Goal: Task Accomplishment & Management: Manage account settings

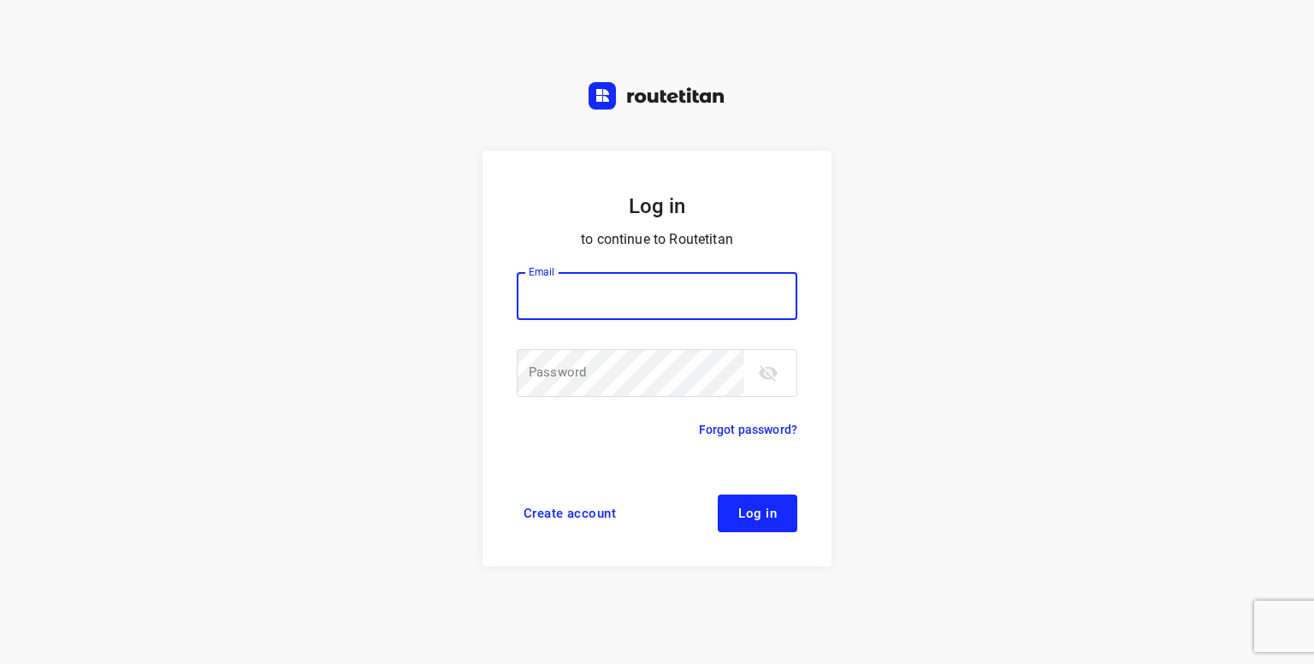
type input "[PERSON_NAME][EMAIL_ADDRESS][DOMAIN_NAME]"
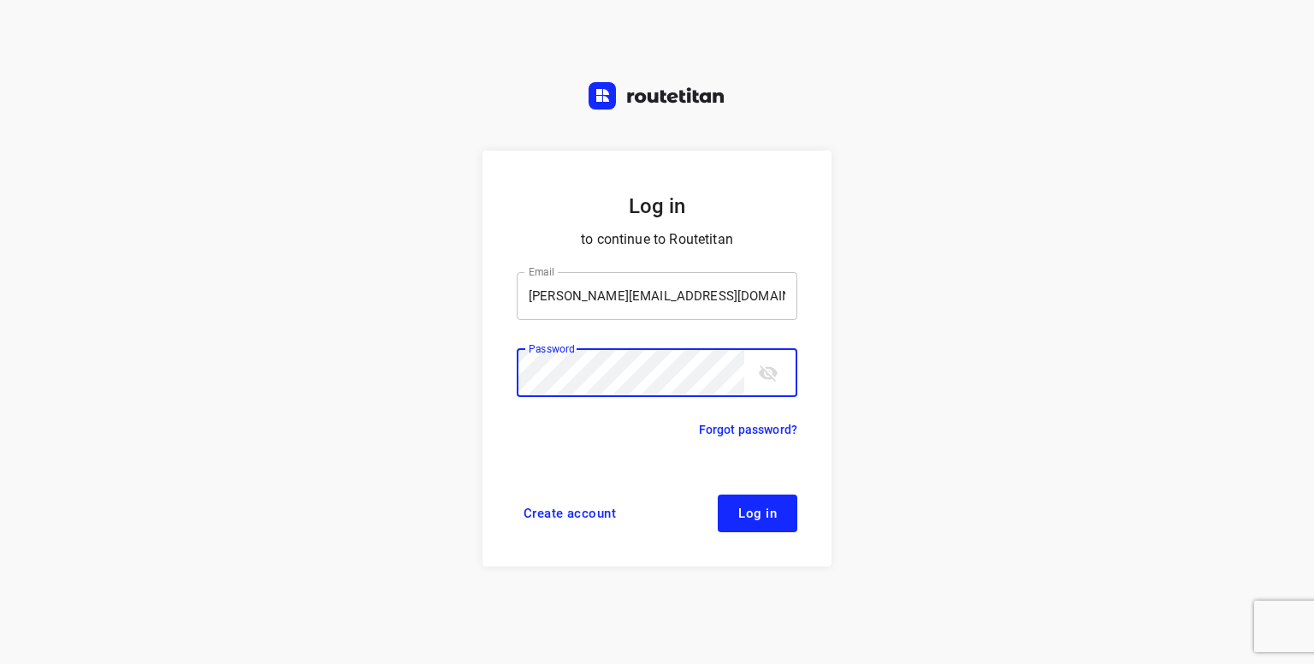
click at [717, 494] on button "Log in" at bounding box center [757, 513] width 80 height 38
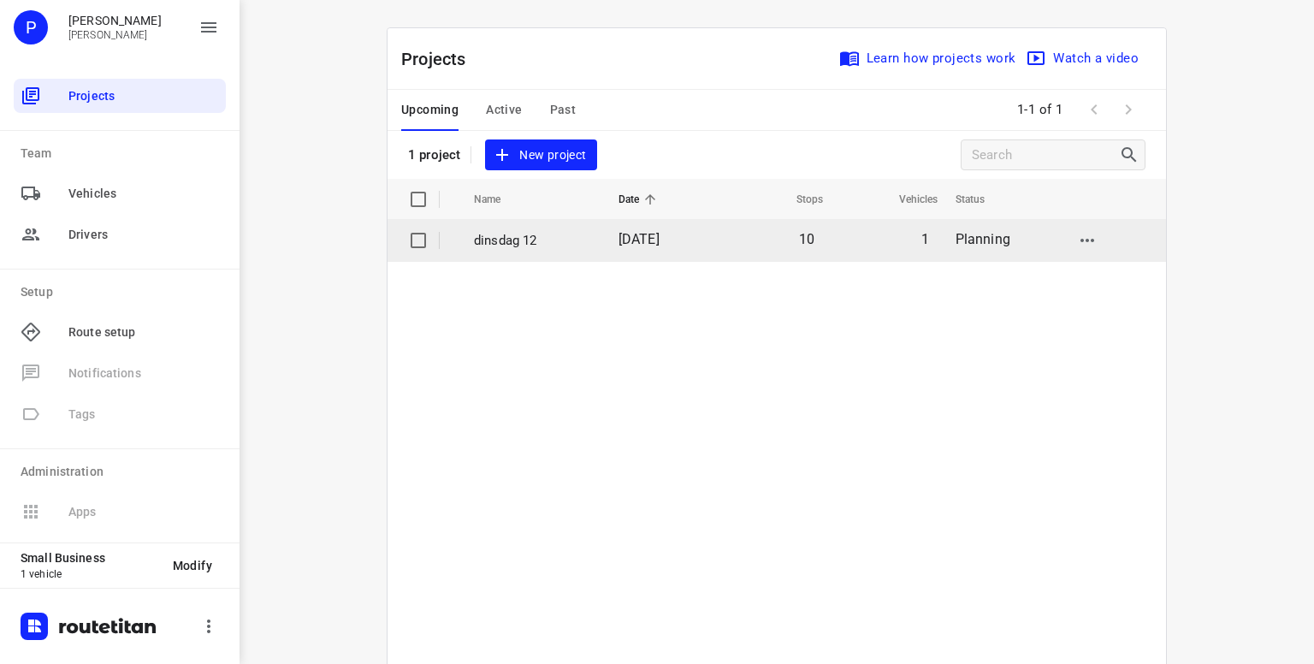
click at [525, 229] on td "dinsdag 12" at bounding box center [531, 240] width 148 height 41
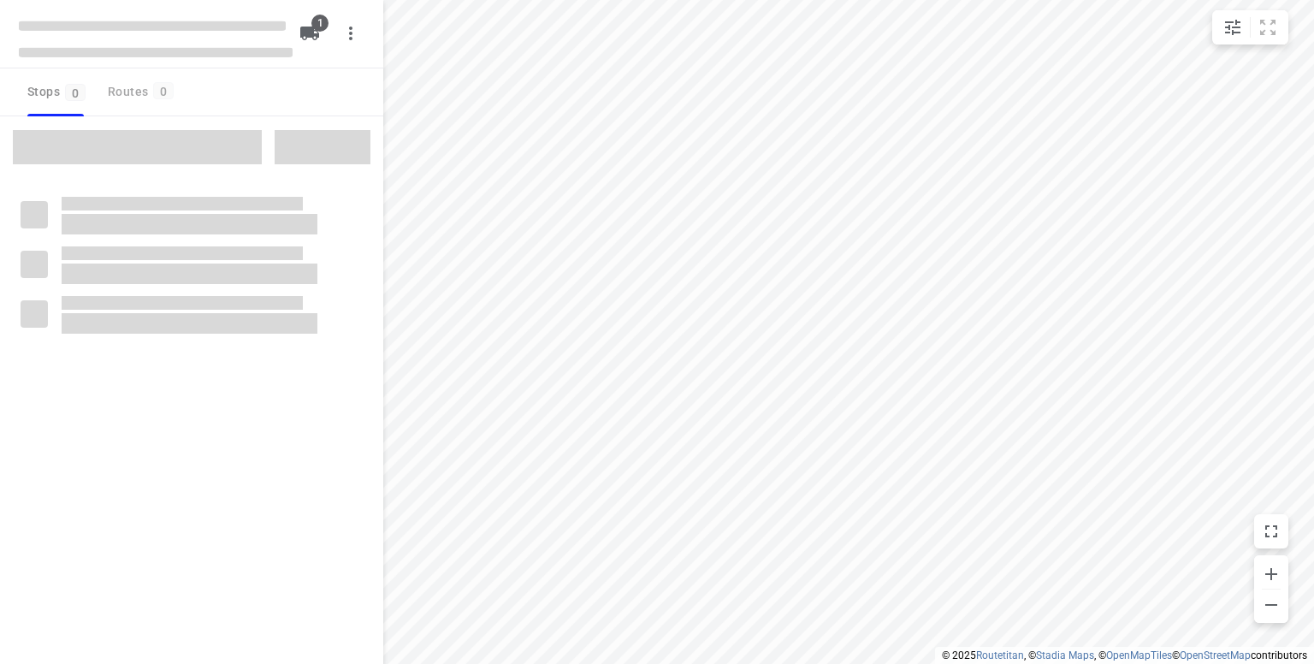
type input "distance"
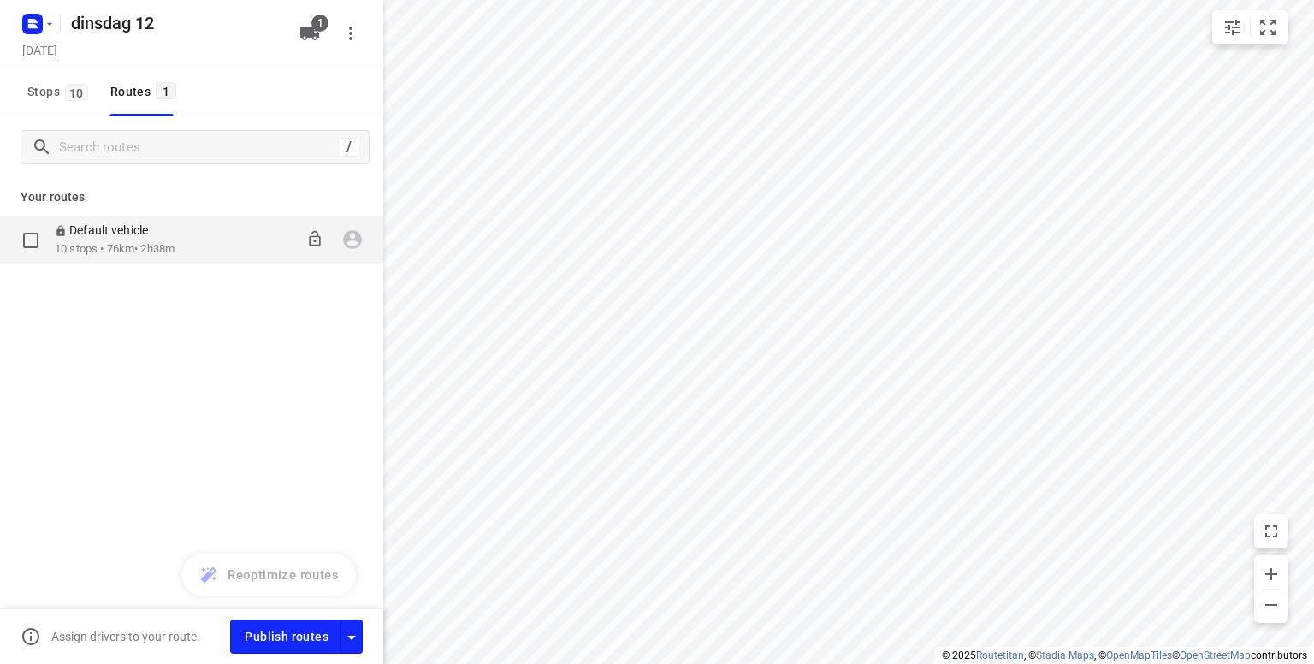
click at [147, 230] on p "Default vehicle" at bounding box center [106, 229] width 103 height 15
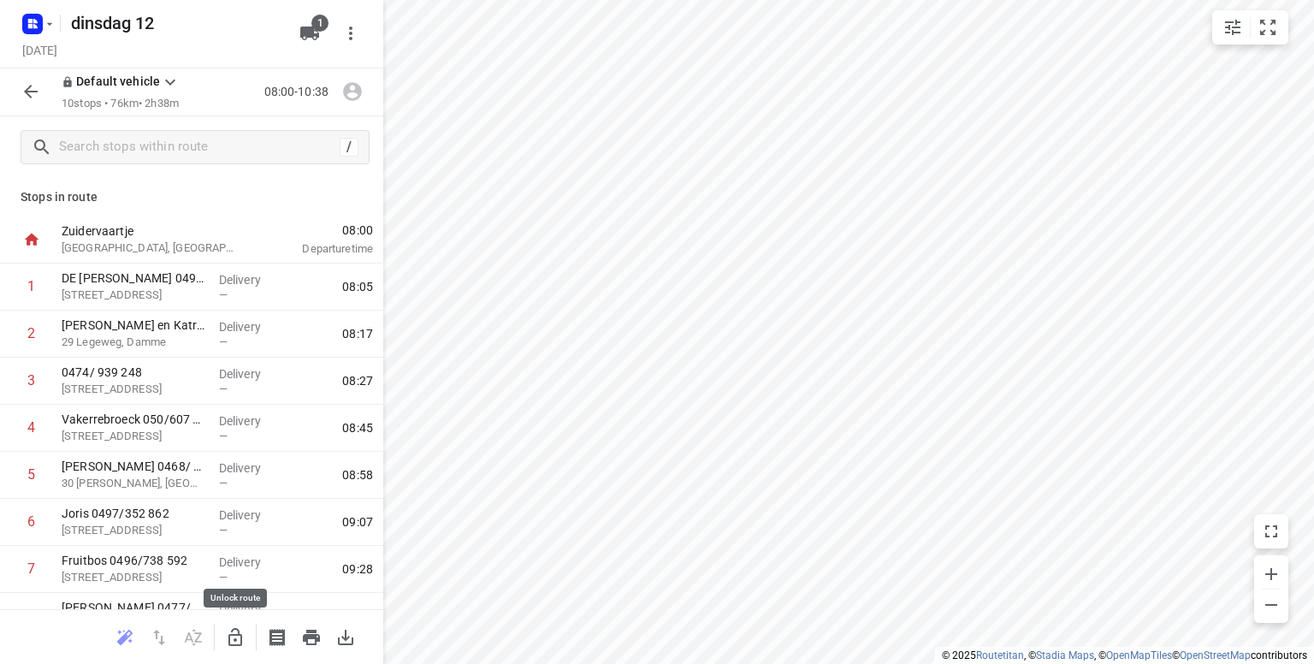
click at [231, 639] on icon "button" at bounding box center [235, 637] width 21 height 21
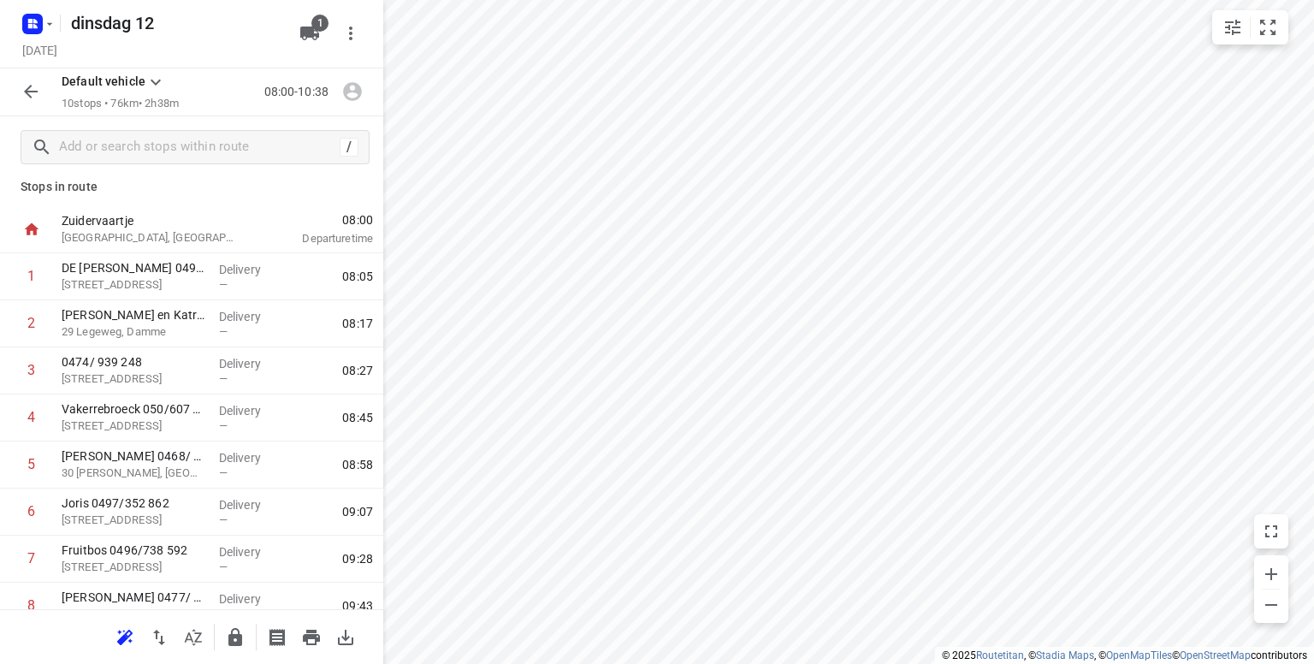
scroll to position [21, 0]
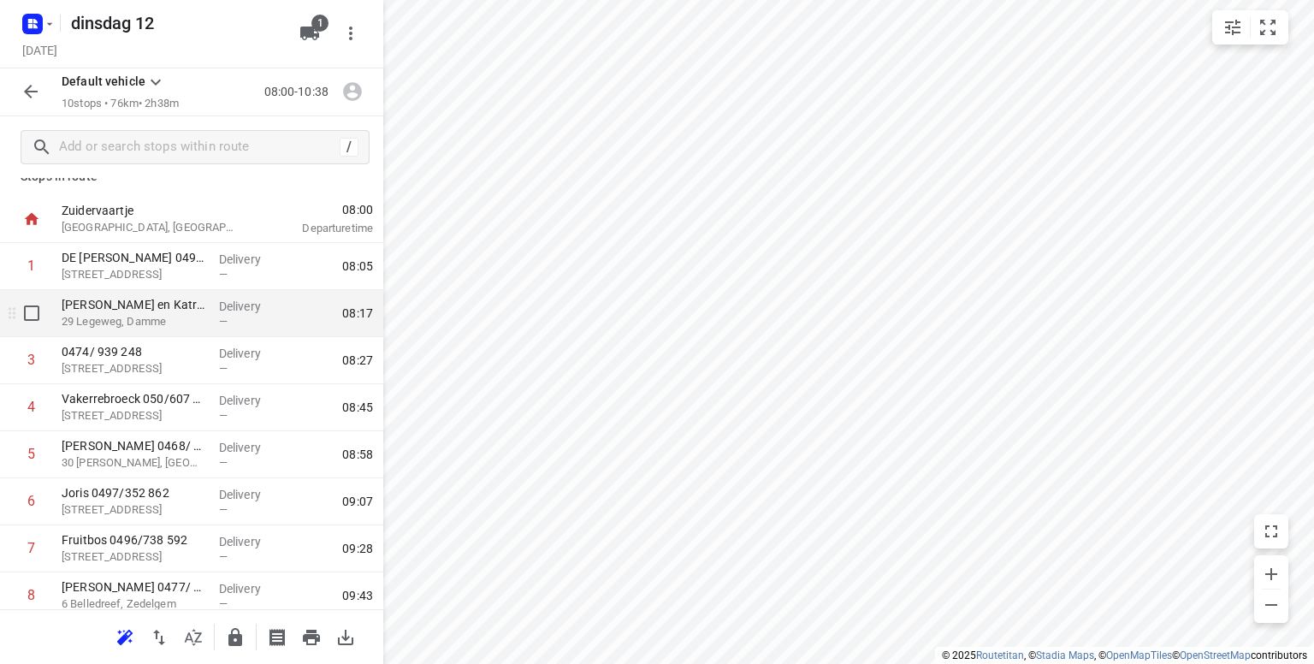
click at [167, 323] on p "29 Legeweg, Damme" at bounding box center [134, 321] width 144 height 17
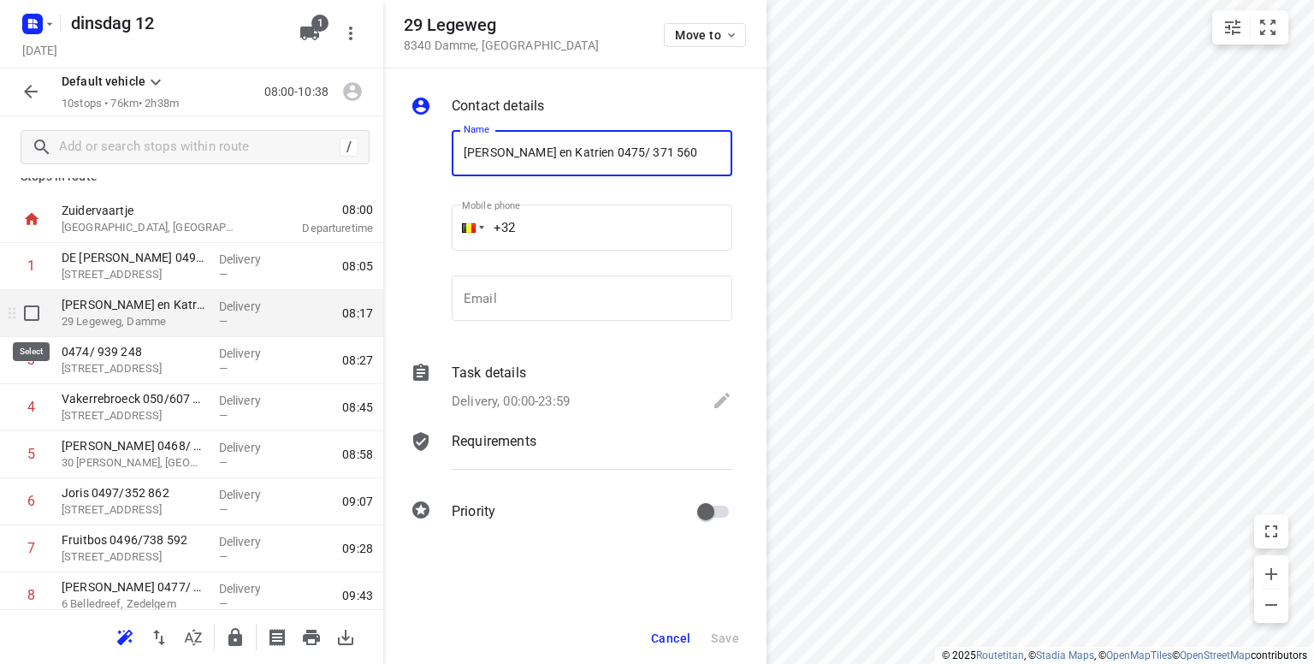
click at [34, 310] on input "checkbox" at bounding box center [32, 313] width 34 height 34
checkbox input "true"
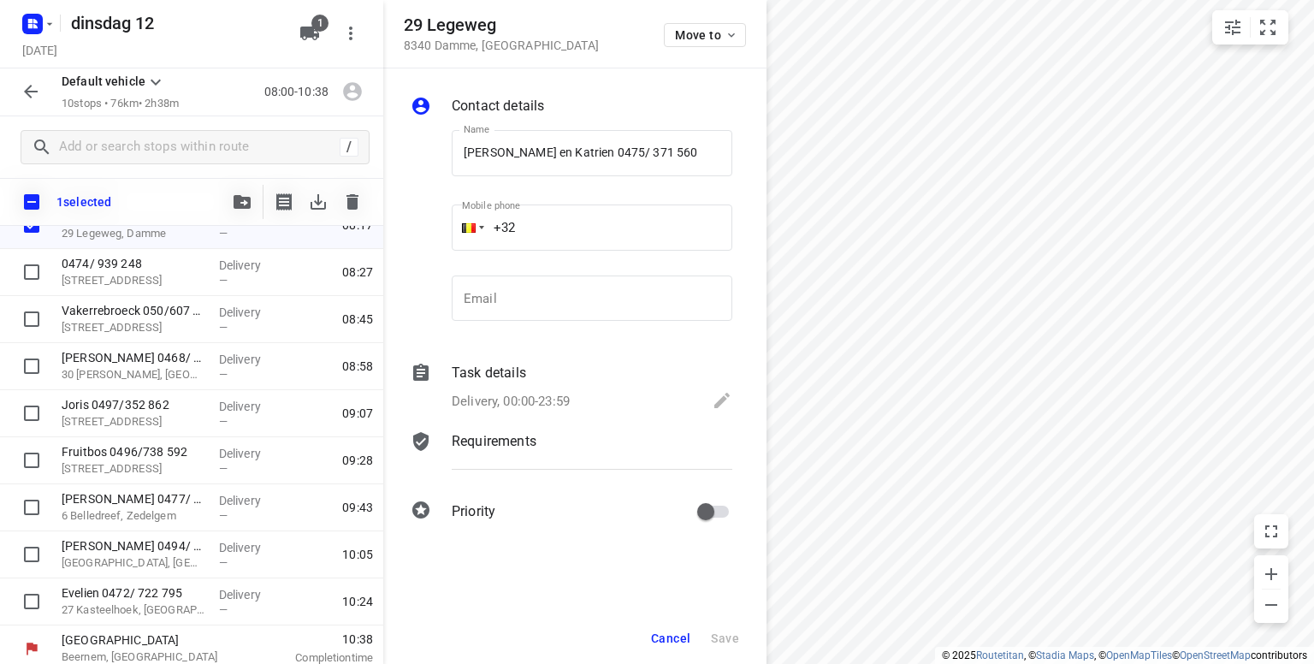
scroll to position [164, 0]
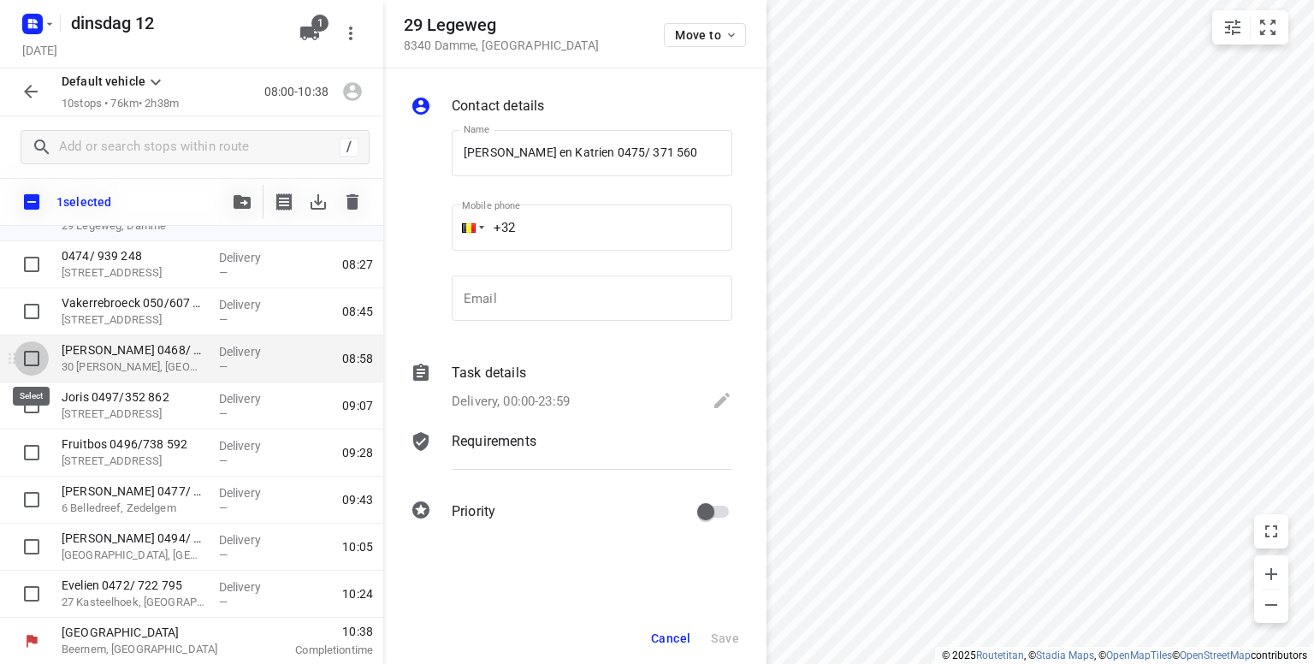
click at [28, 353] on input "checkbox" at bounding box center [32, 358] width 34 height 34
checkbox input "true"
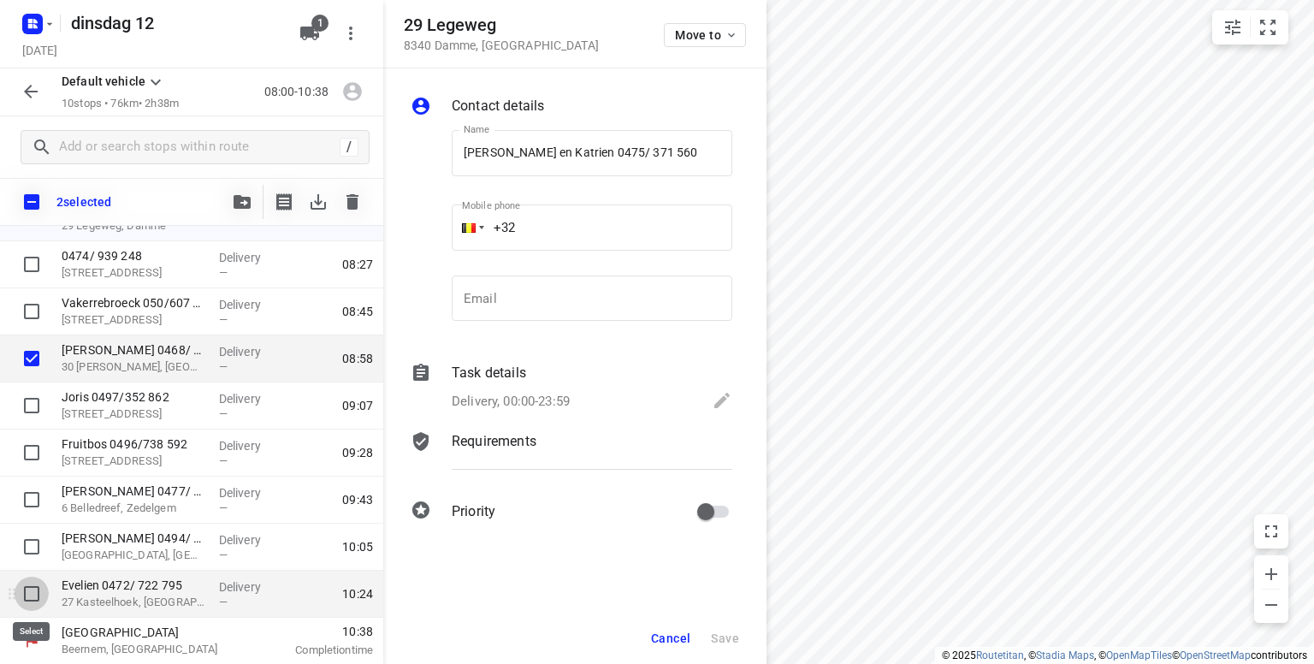
click at [28, 590] on input "checkbox" at bounding box center [32, 593] width 34 height 34
checkbox input "true"
click at [354, 203] on icon "button" at bounding box center [352, 201] width 12 height 15
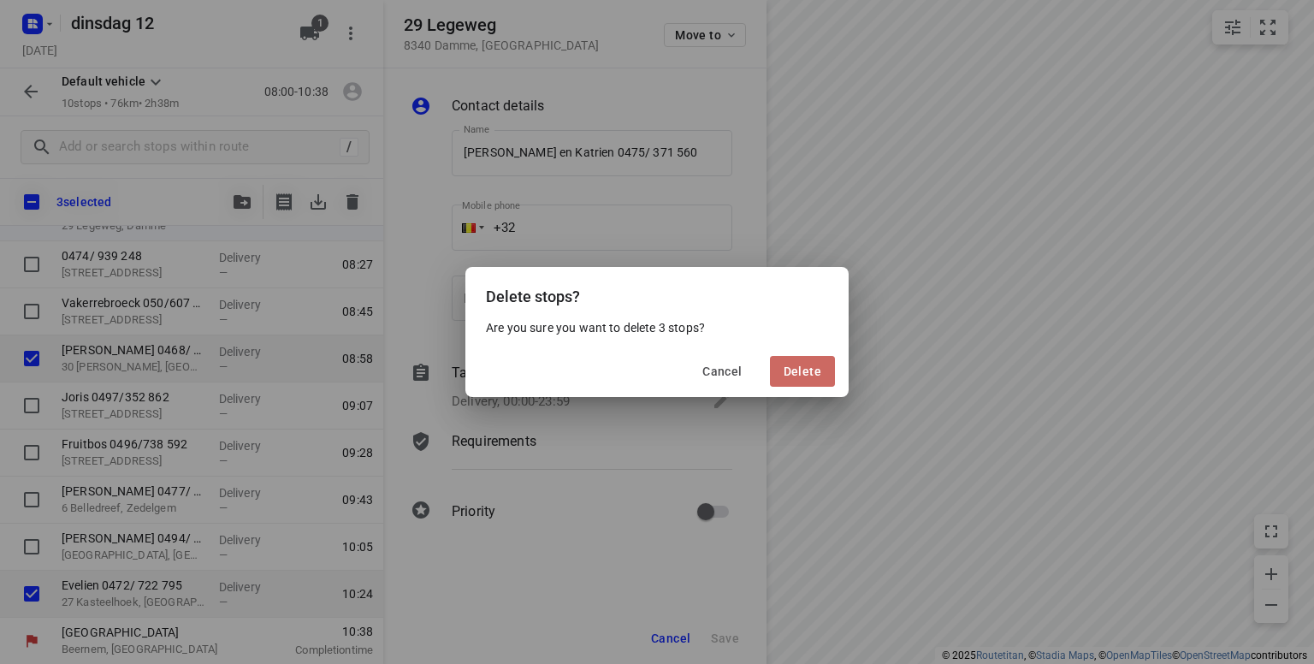
click at [797, 374] on span "Delete" at bounding box center [802, 371] width 38 height 14
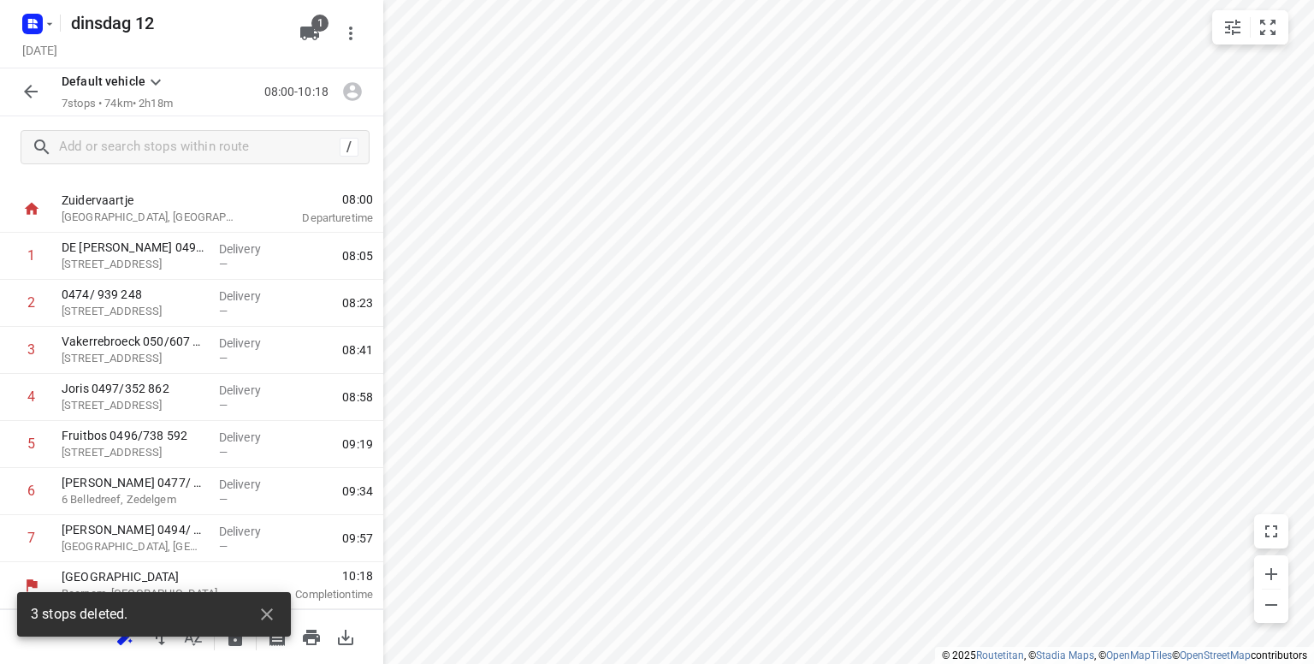
scroll to position [31, 0]
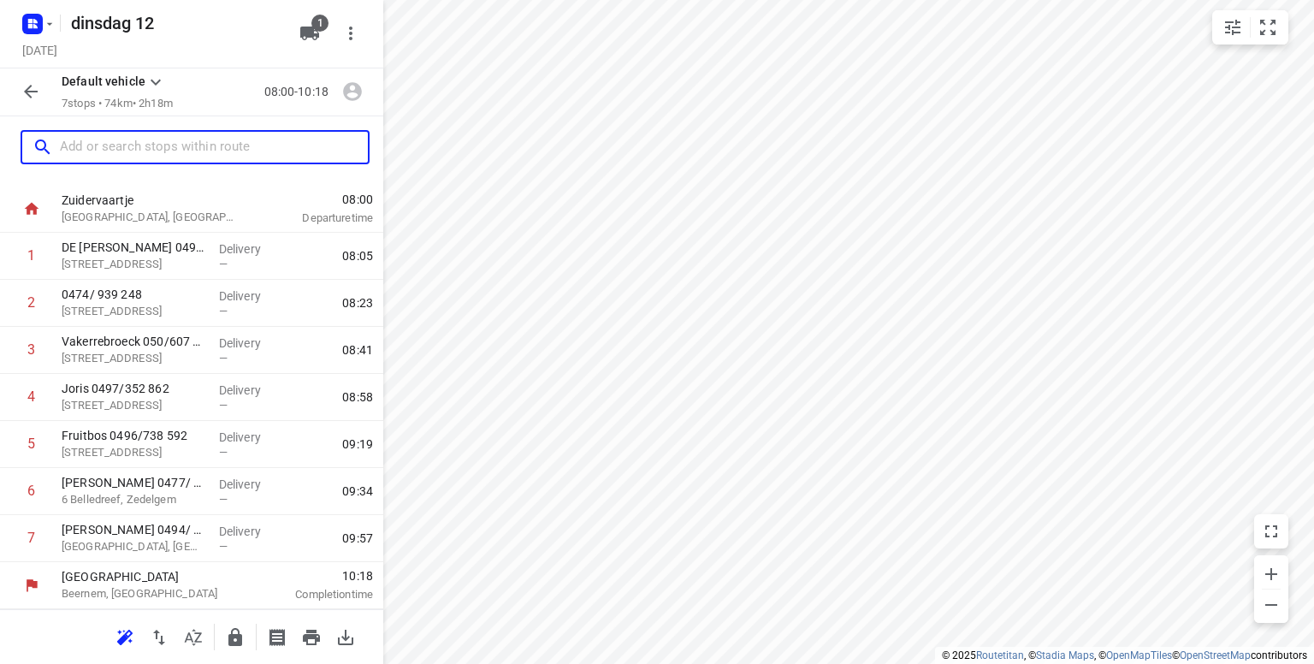
click at [205, 145] on input "text" at bounding box center [214, 147] width 308 height 27
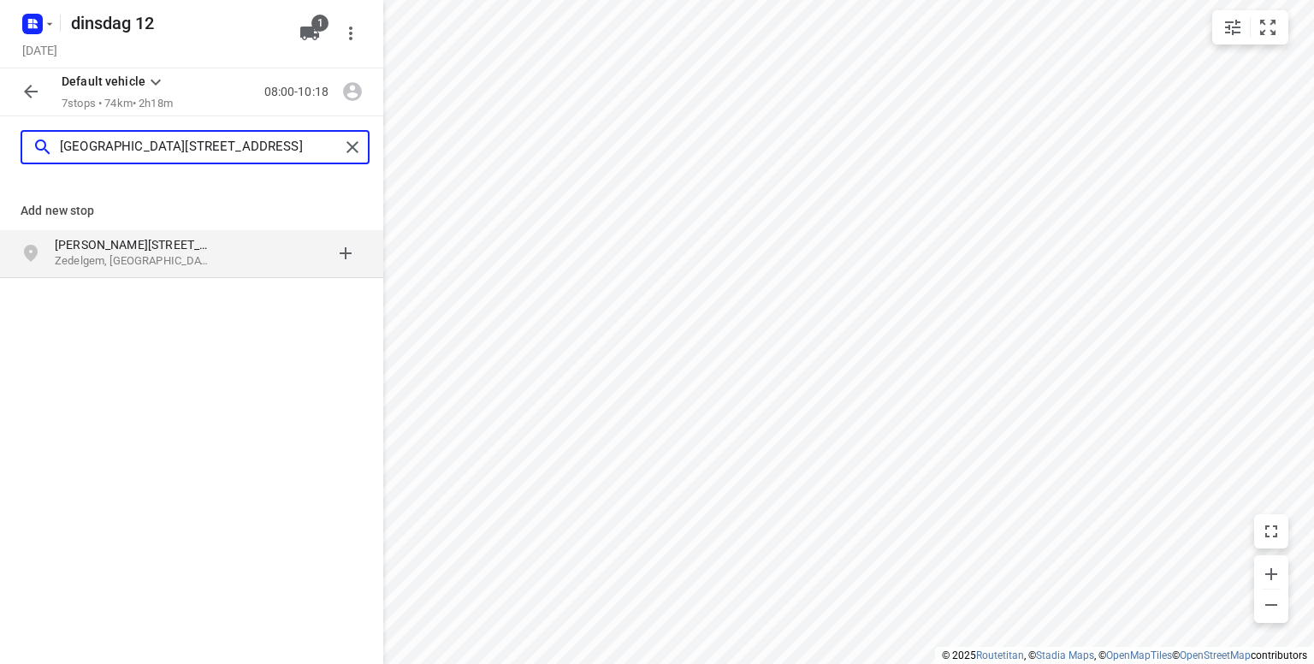
type input "leon claeysstraat 5"
click at [113, 244] on p "Léon Claeysstraat 5" at bounding box center [133, 244] width 157 height 17
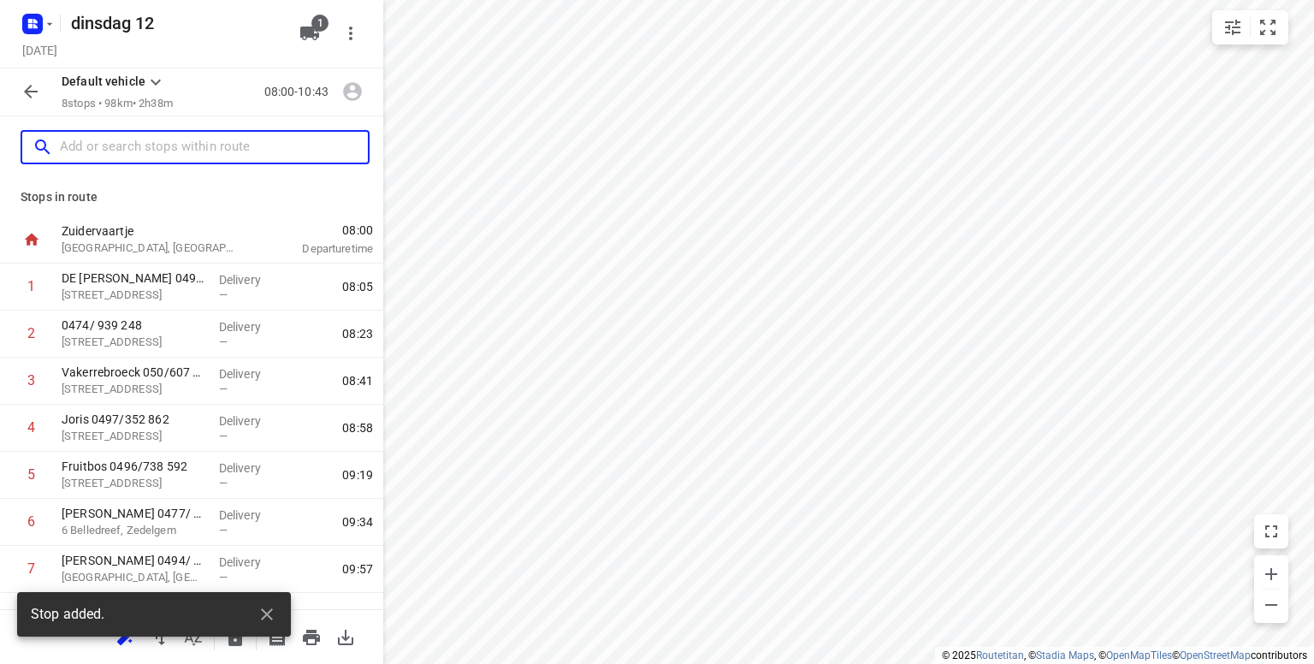
scroll to position [77, 0]
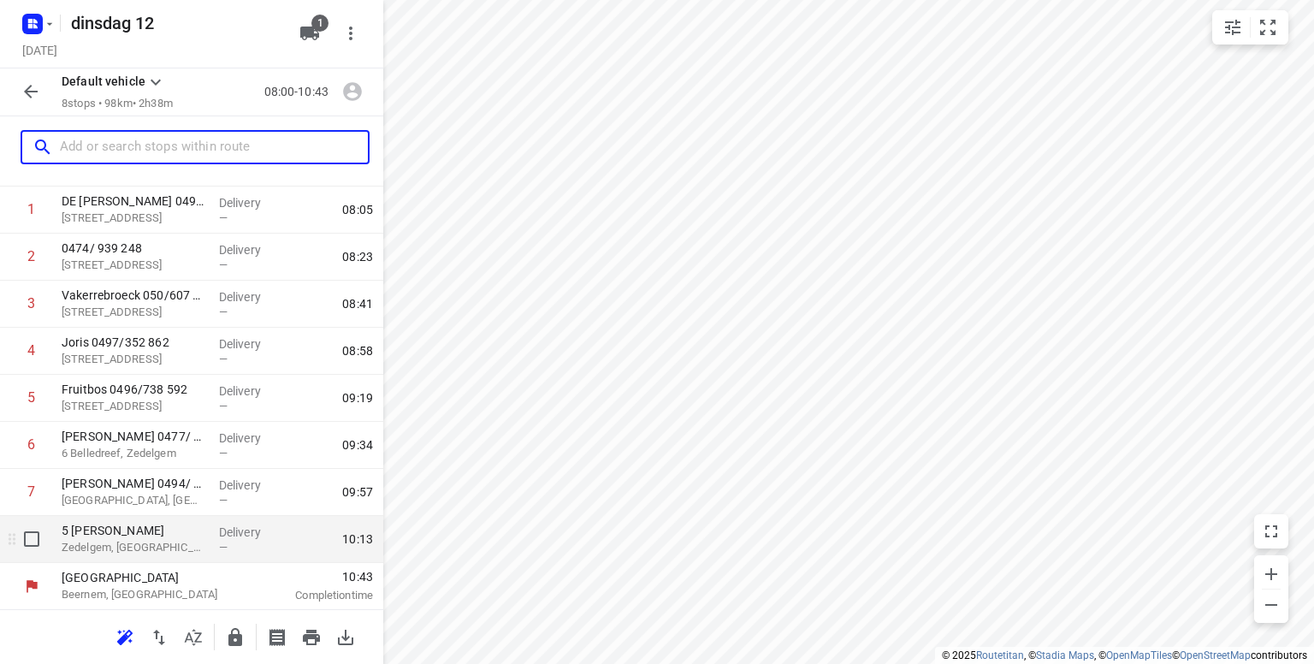
click at [129, 546] on p "Zedelgem, Belgium" at bounding box center [134, 547] width 144 height 17
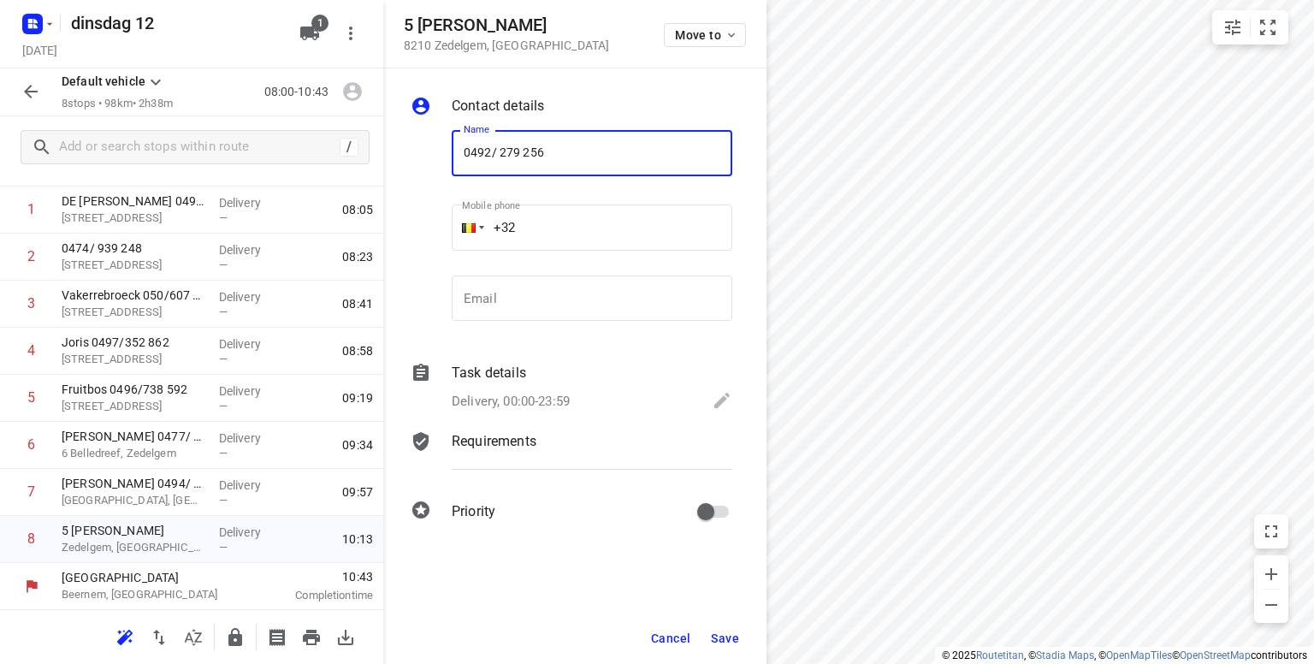
type input "0492/ 279 256"
click at [721, 635] on span "Save" at bounding box center [725, 638] width 28 height 14
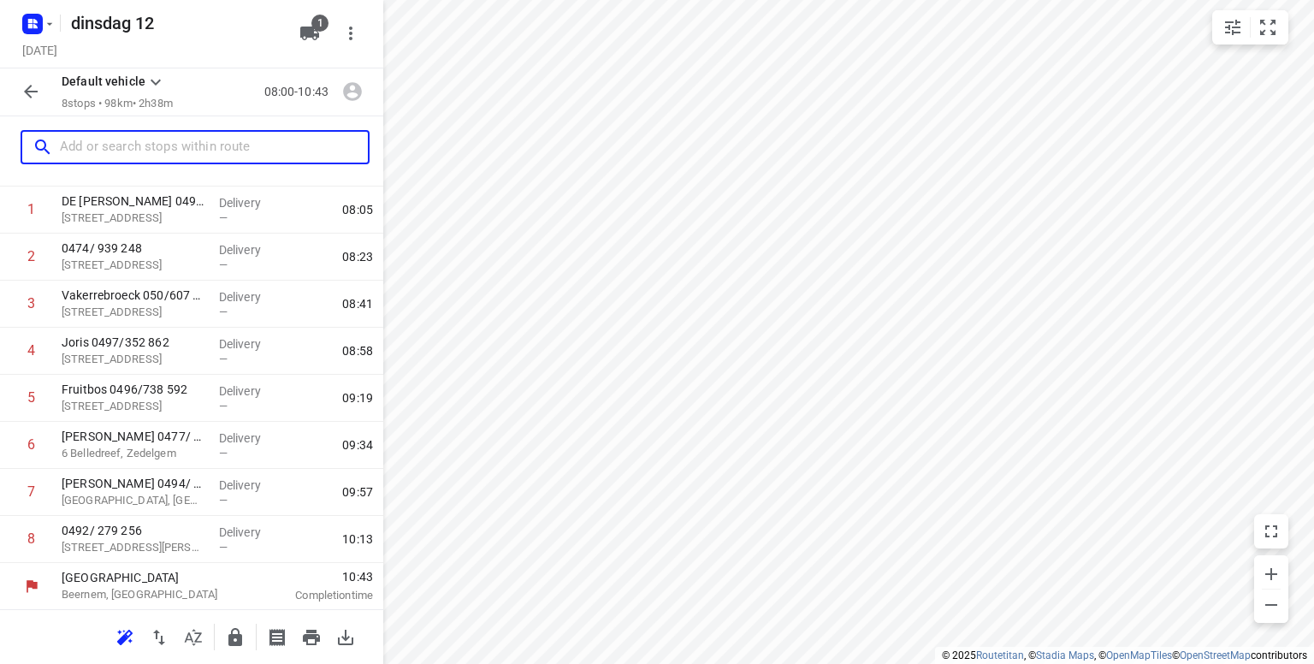
click at [136, 144] on input "text" at bounding box center [214, 147] width 308 height 27
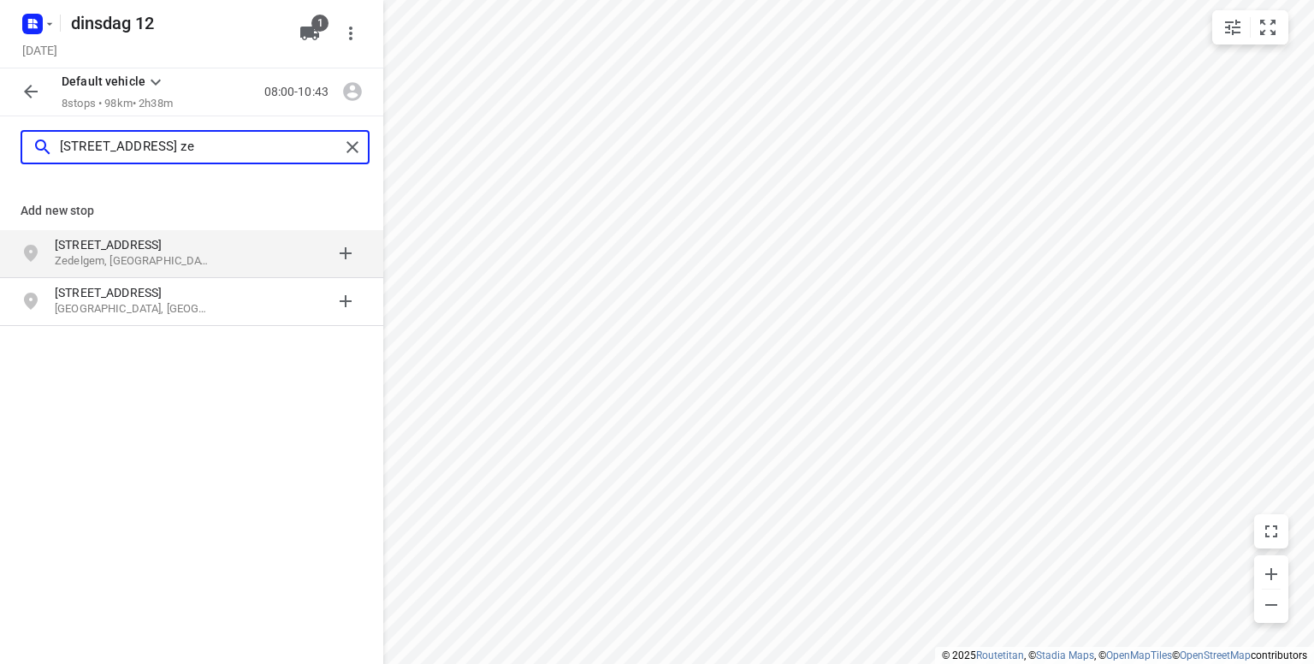
type input "torhoutsesteenweg 127 ze"
click at [92, 249] on p "Torhoutsesteenweg 127" at bounding box center [133, 244] width 157 height 17
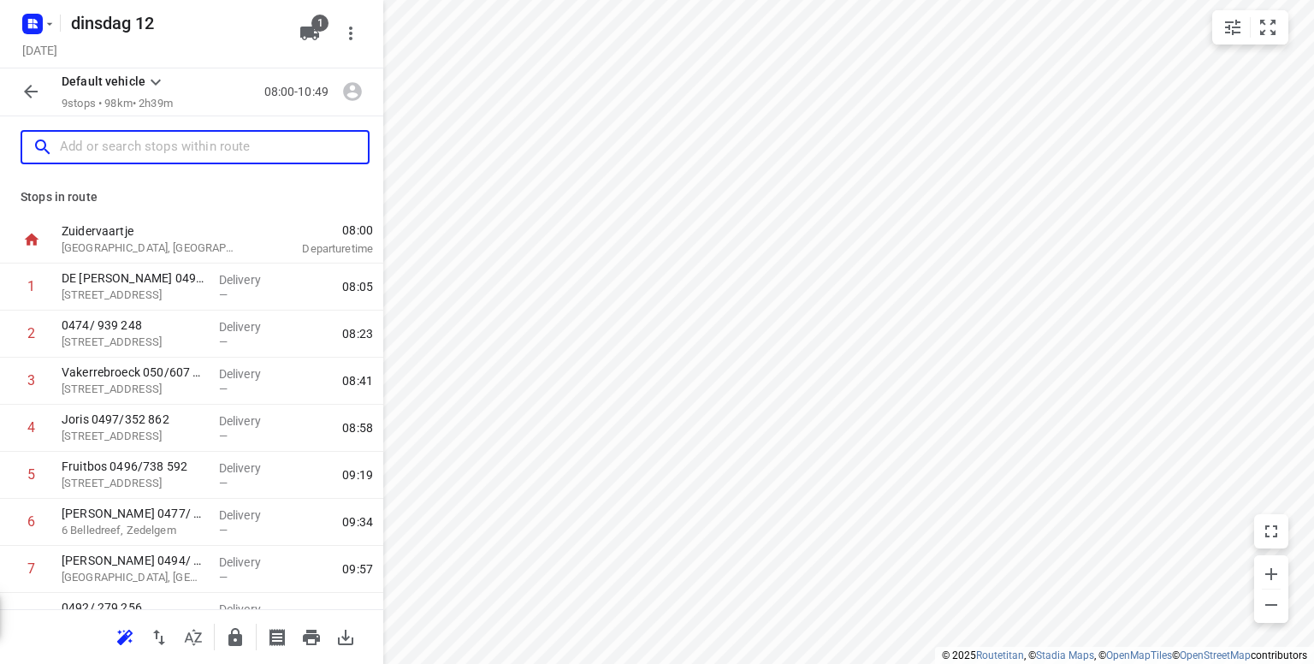
scroll to position [124, 0]
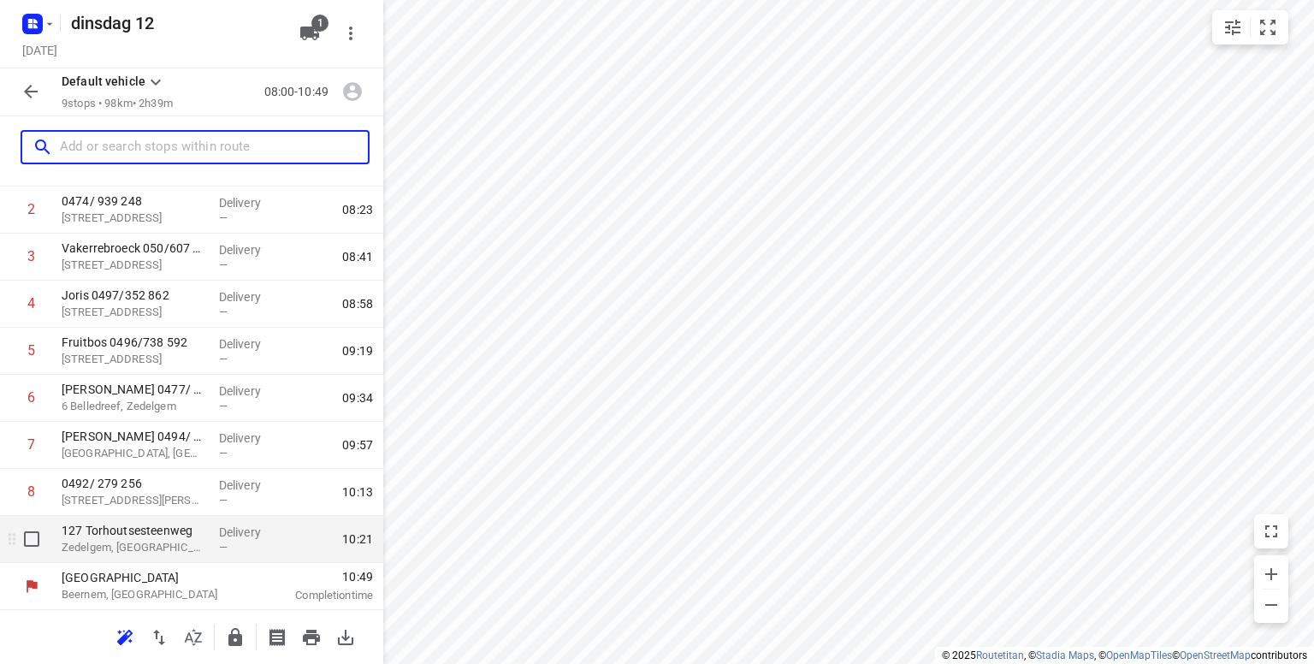
click at [144, 541] on p "Zedelgem, Belgium" at bounding box center [134, 547] width 144 height 17
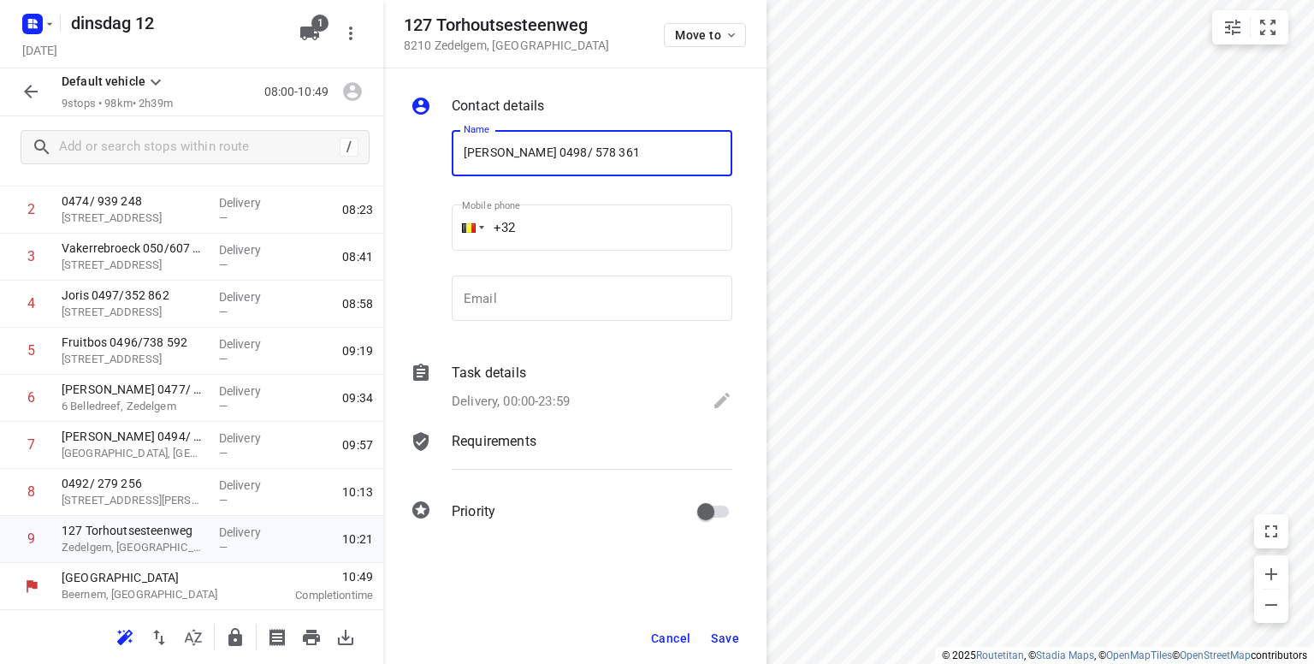
type input "Timmerman jessie 0498/ 578 361"
click at [721, 642] on span "Save" at bounding box center [725, 638] width 28 height 14
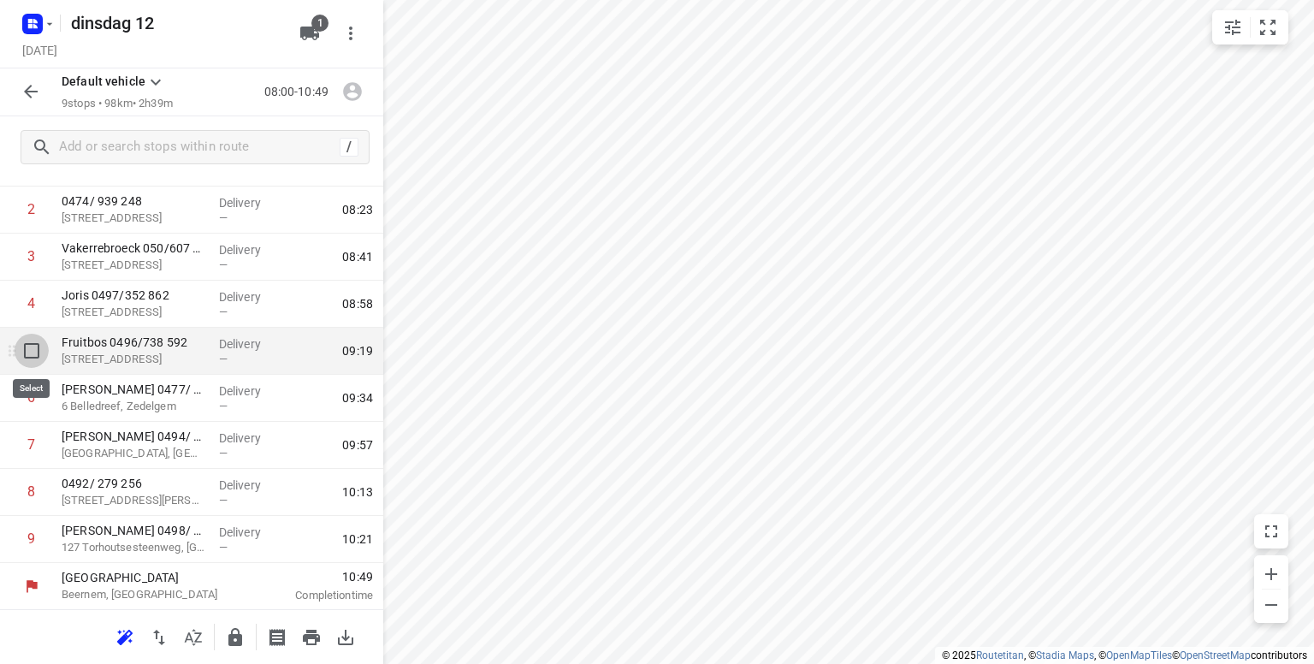
click at [31, 350] on input "checkbox" at bounding box center [32, 351] width 34 height 34
checkbox input "true"
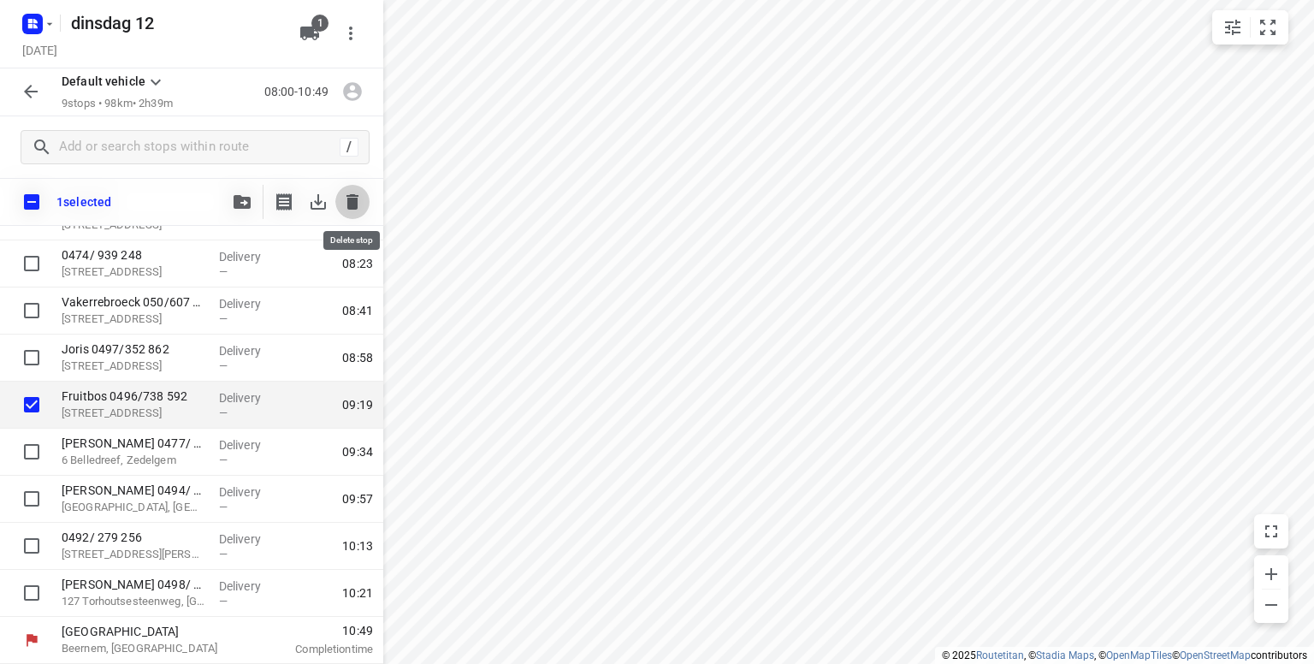
click at [350, 200] on icon "button" at bounding box center [352, 201] width 12 height 15
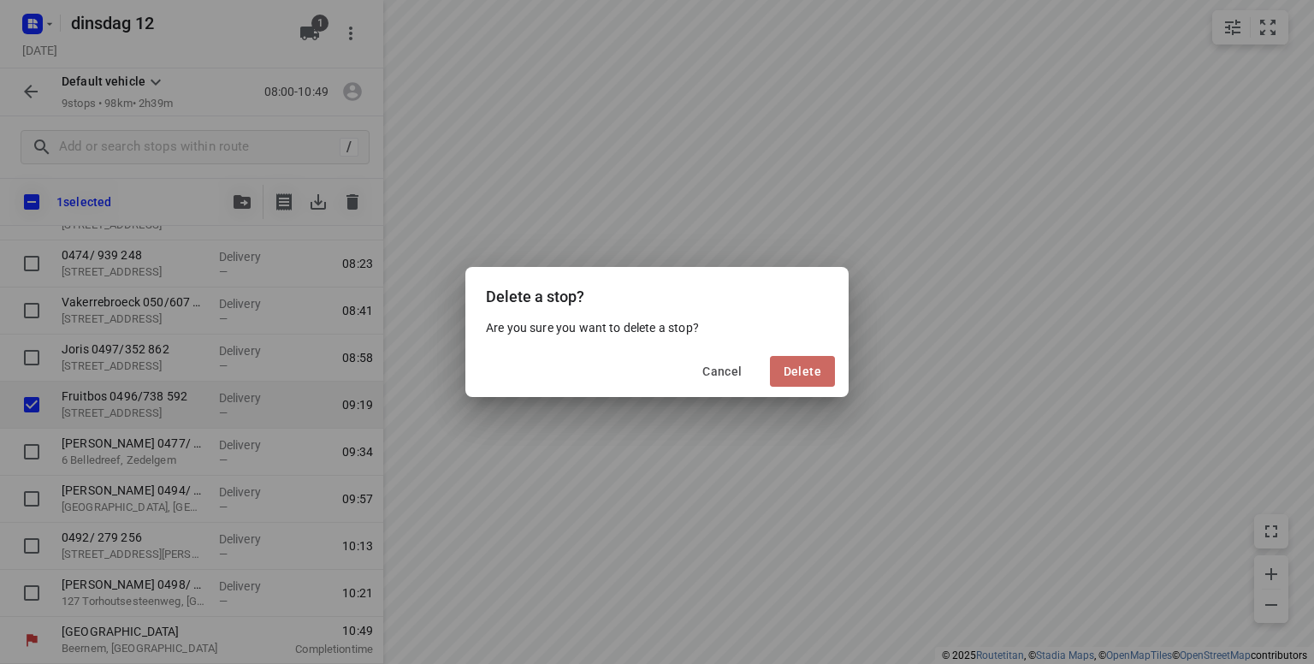
click at [796, 370] on span "Delete" at bounding box center [802, 371] width 38 height 14
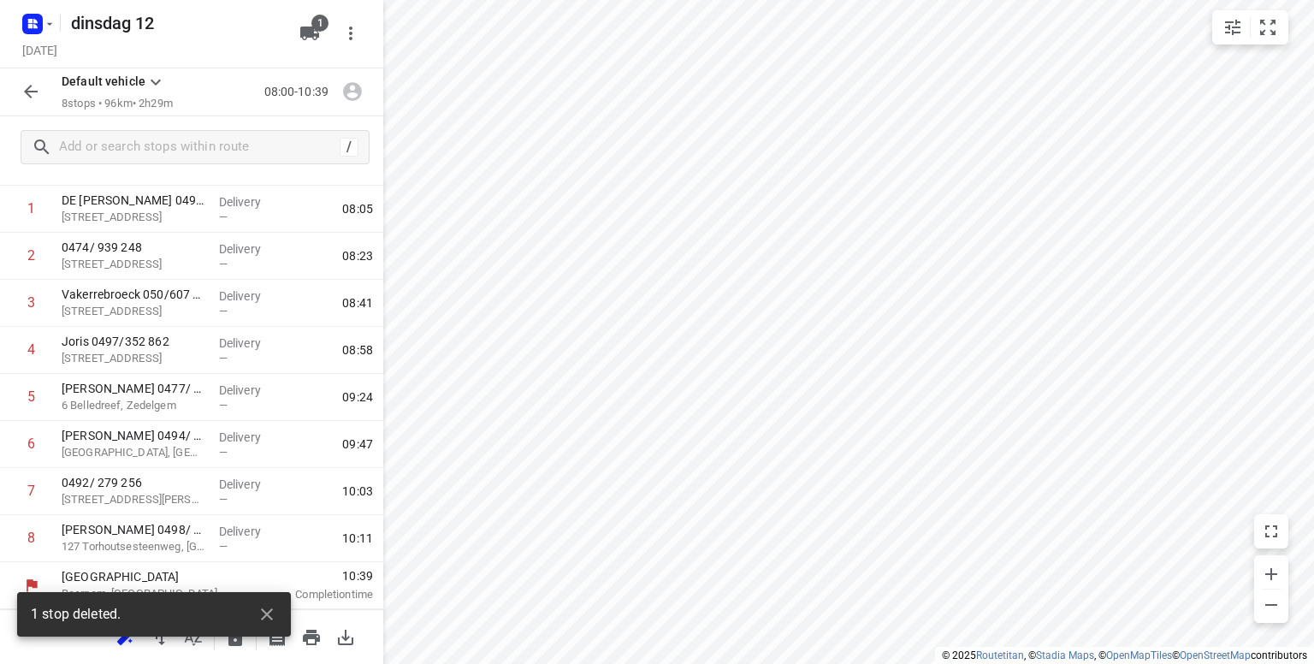
scroll to position [78, 0]
click at [314, 639] on icon "button" at bounding box center [311, 637] width 21 height 21
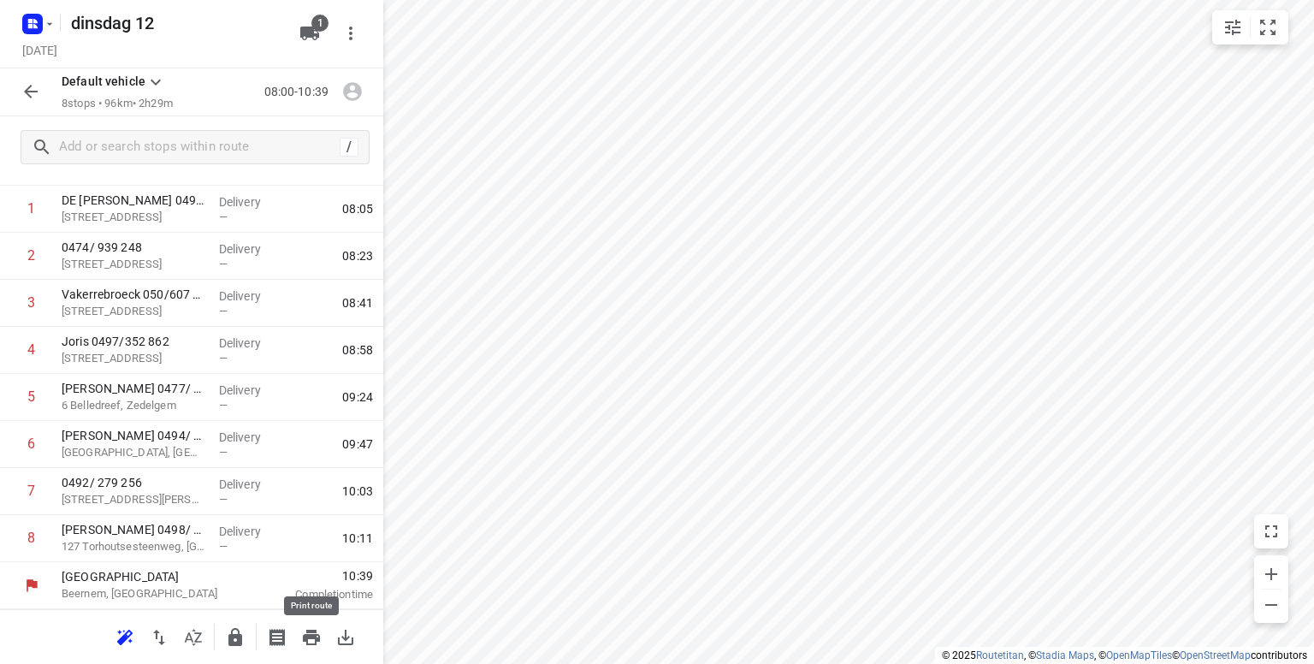
scroll to position [0, 0]
click at [230, 632] on icon "button" at bounding box center [235, 637] width 21 height 21
click at [31, 93] on icon "button" at bounding box center [31, 91] width 21 height 21
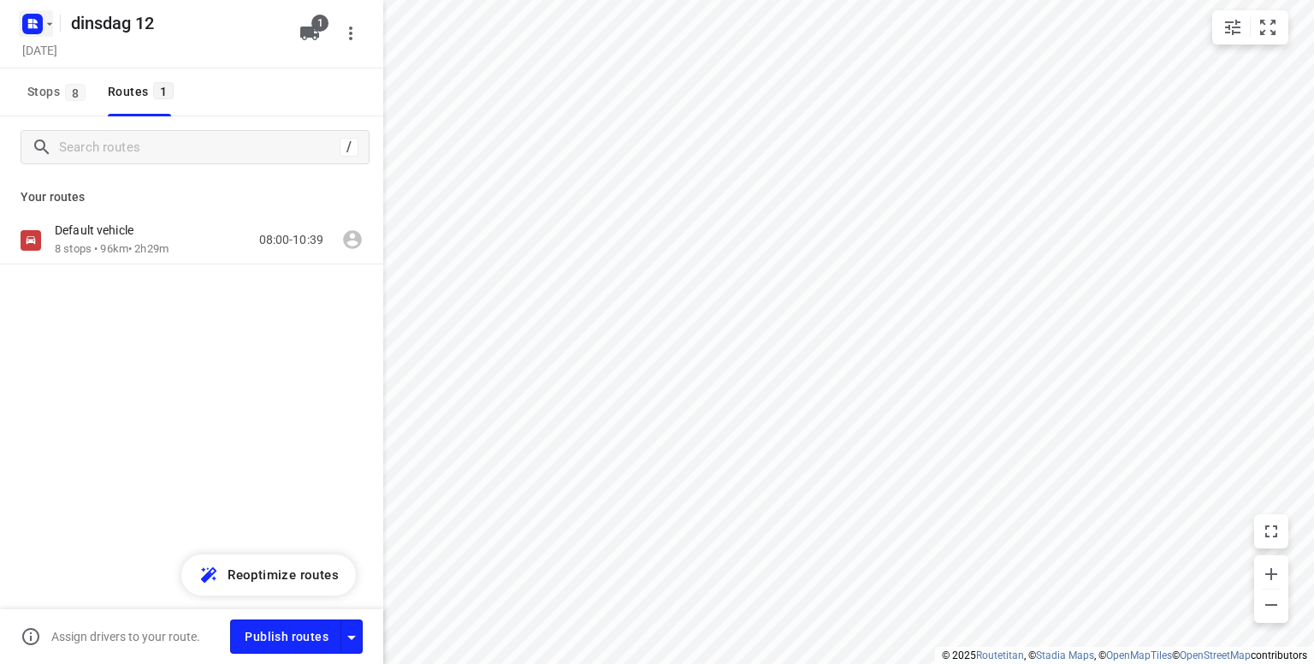
click at [40, 27] on rect "button" at bounding box center [32, 24] width 21 height 21
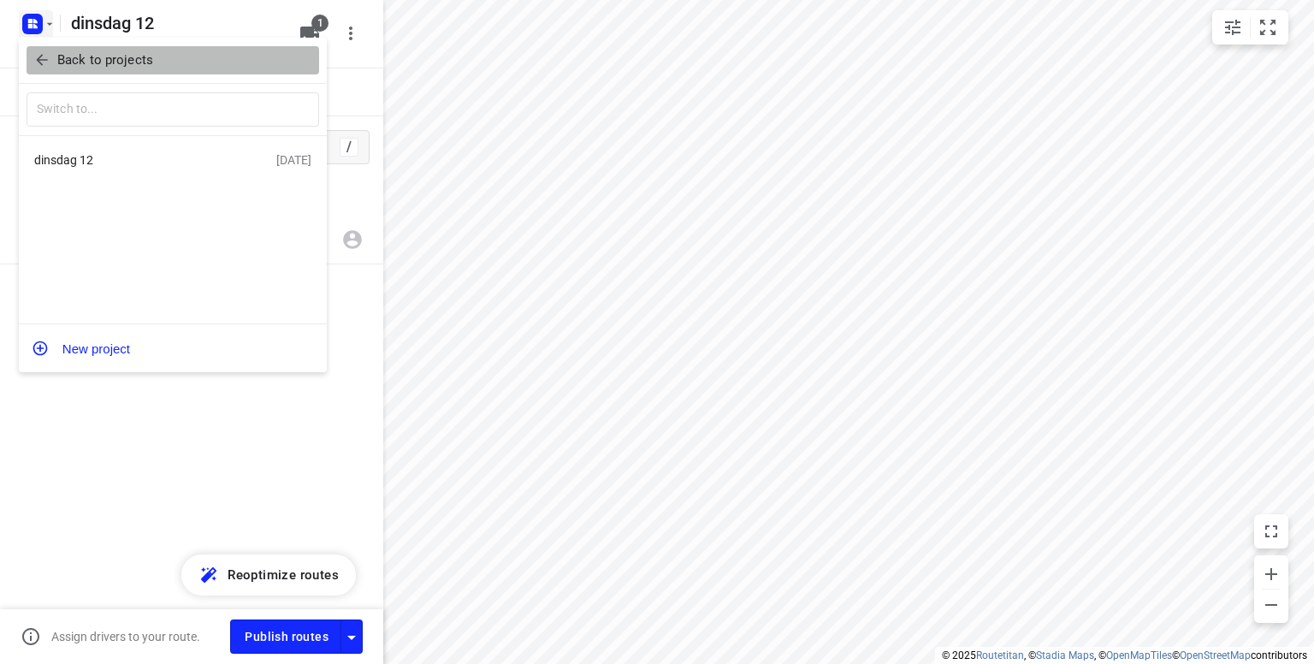
click at [103, 53] on p "Back to projects" at bounding box center [105, 60] width 96 height 20
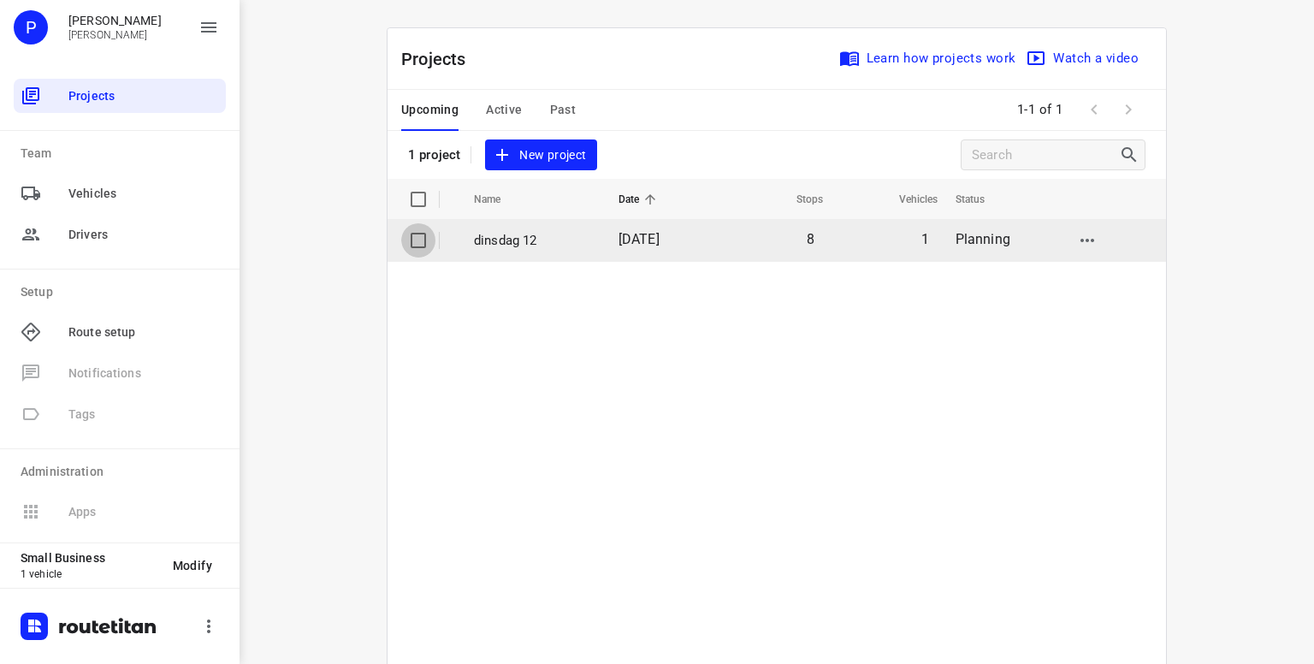
click at [410, 242] on input "checkbox" at bounding box center [418, 240] width 34 height 34
checkbox input "true"
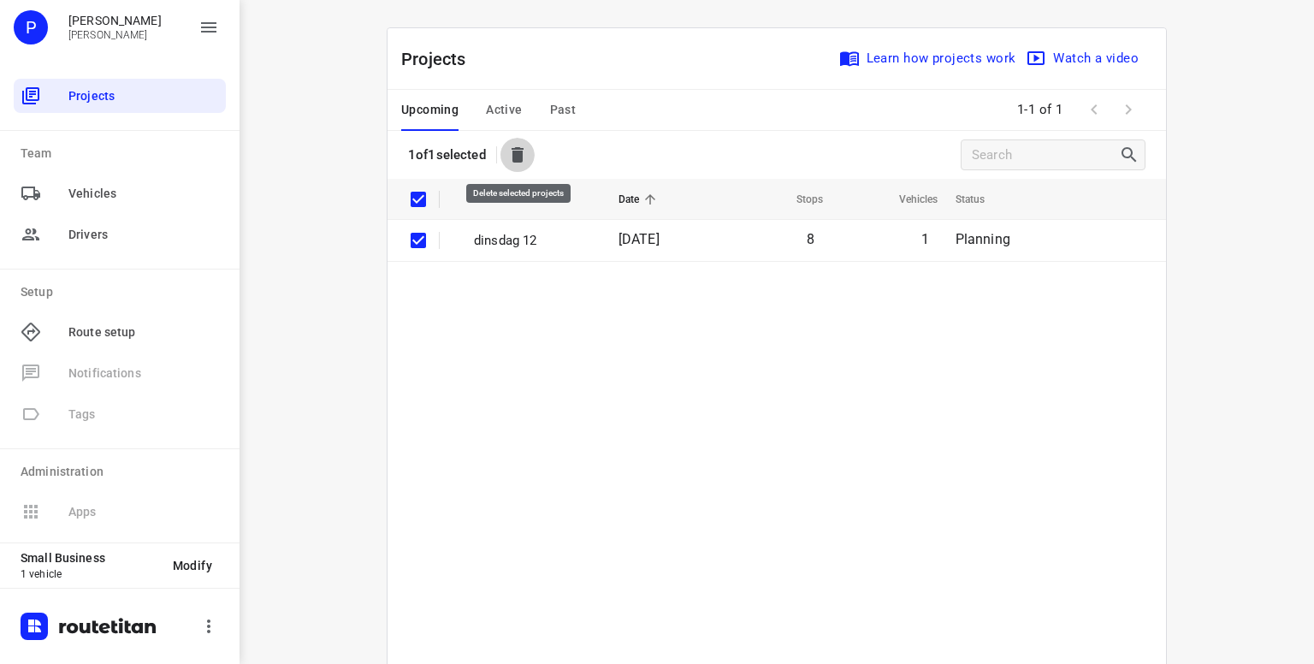
click at [523, 141] on button "button" at bounding box center [517, 155] width 34 height 34
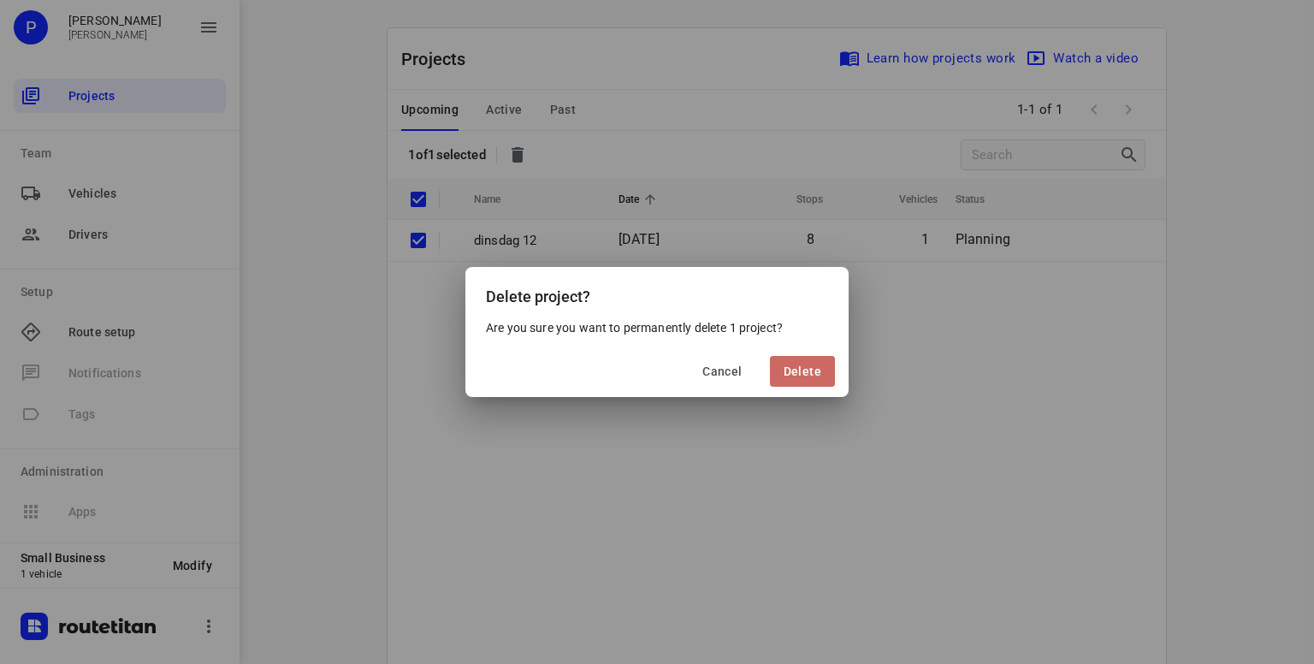
click at [816, 370] on span "Delete" at bounding box center [802, 371] width 38 height 14
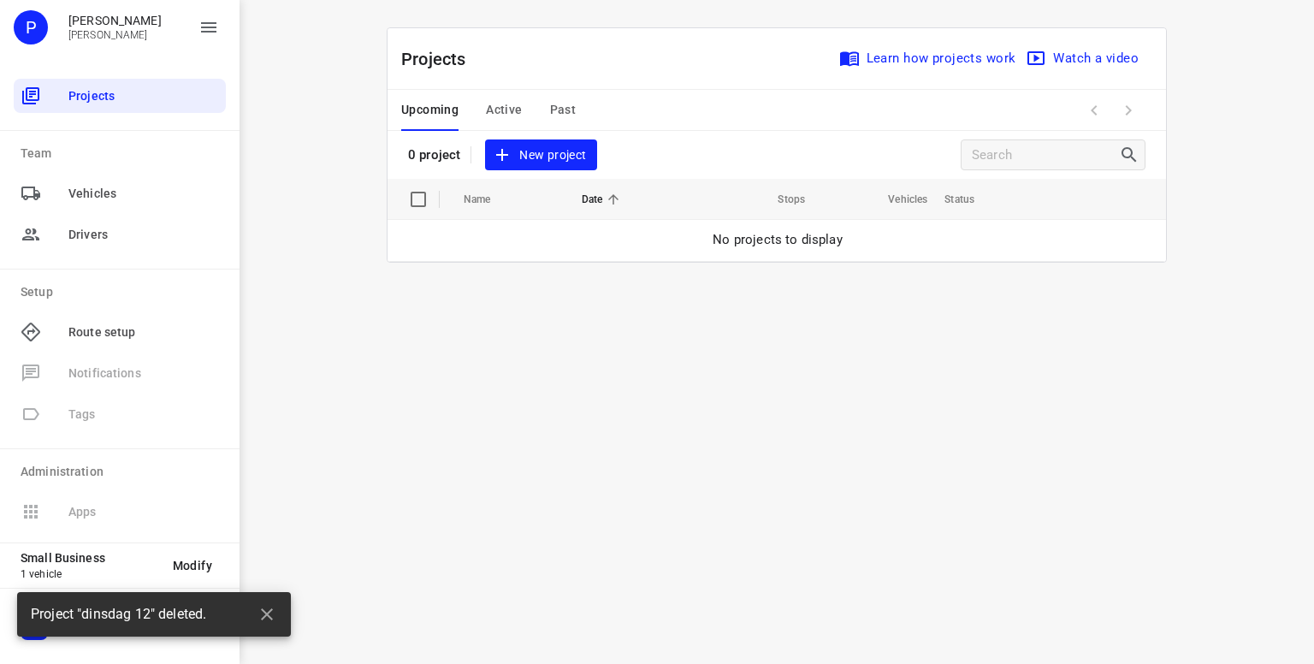
click at [558, 109] on span "Past" at bounding box center [563, 109] width 27 height 21
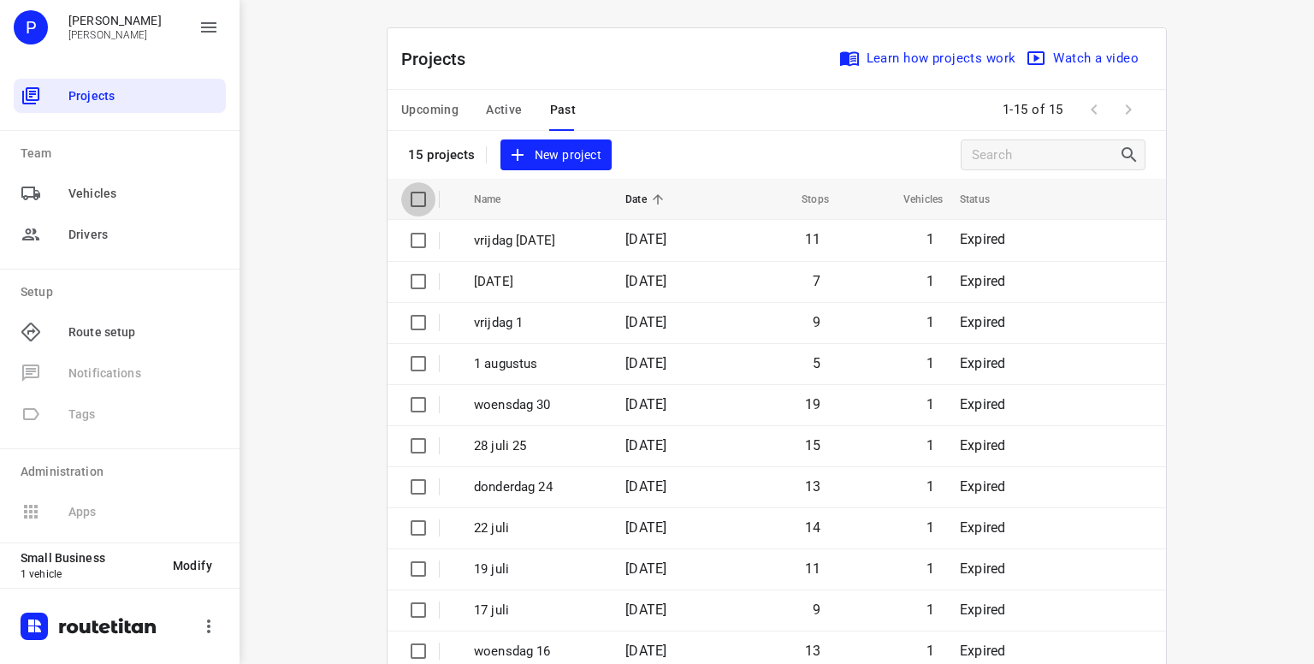
click at [415, 186] on input "checkbox" at bounding box center [418, 199] width 34 height 34
checkbox input "true"
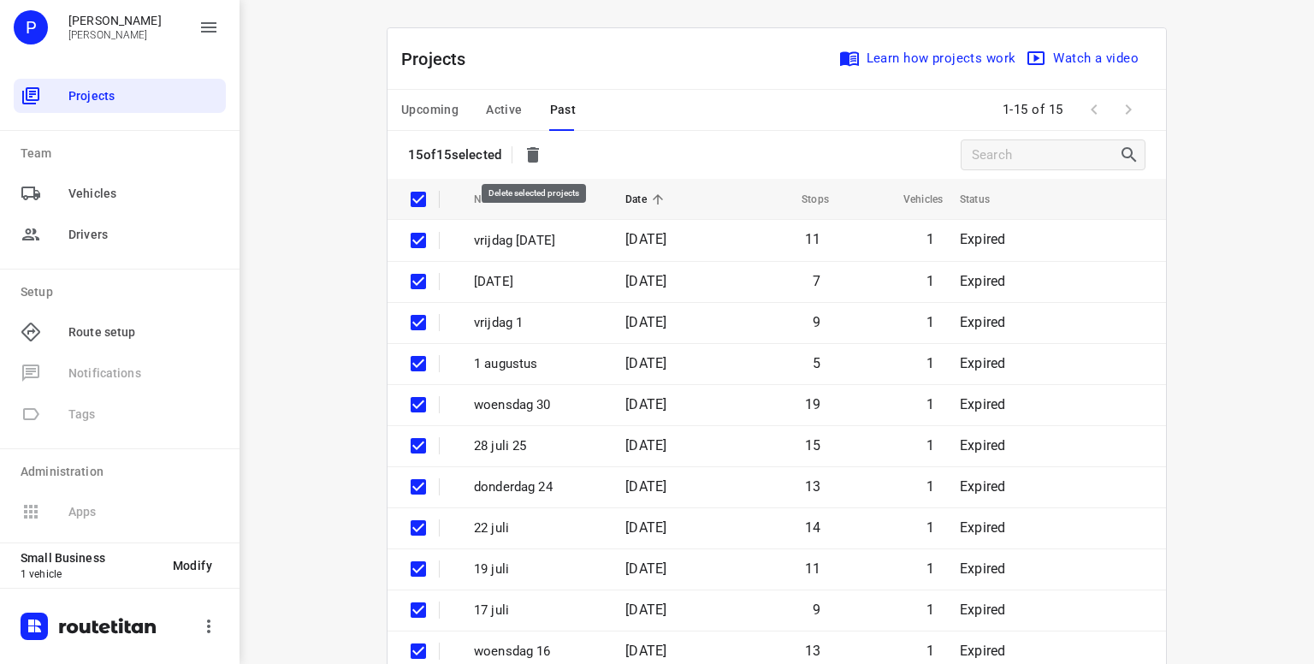
click at [534, 158] on icon "button" at bounding box center [533, 154] width 12 height 15
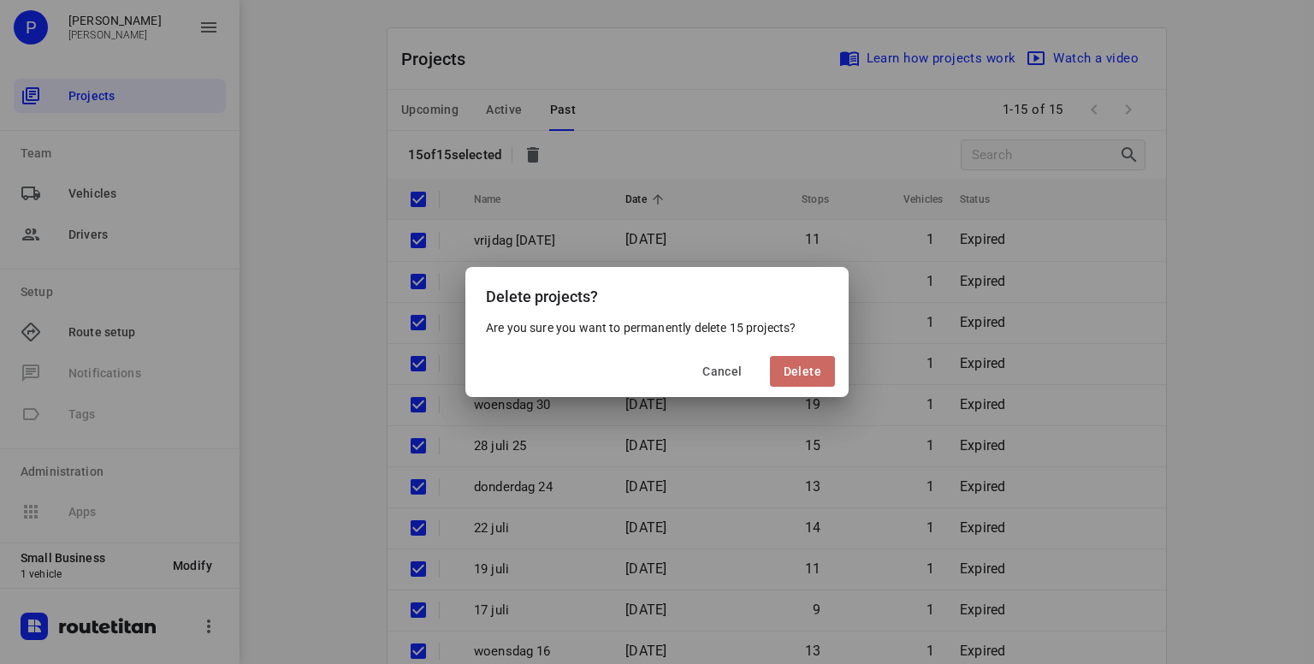
click at [800, 364] on span "Delete" at bounding box center [802, 371] width 38 height 14
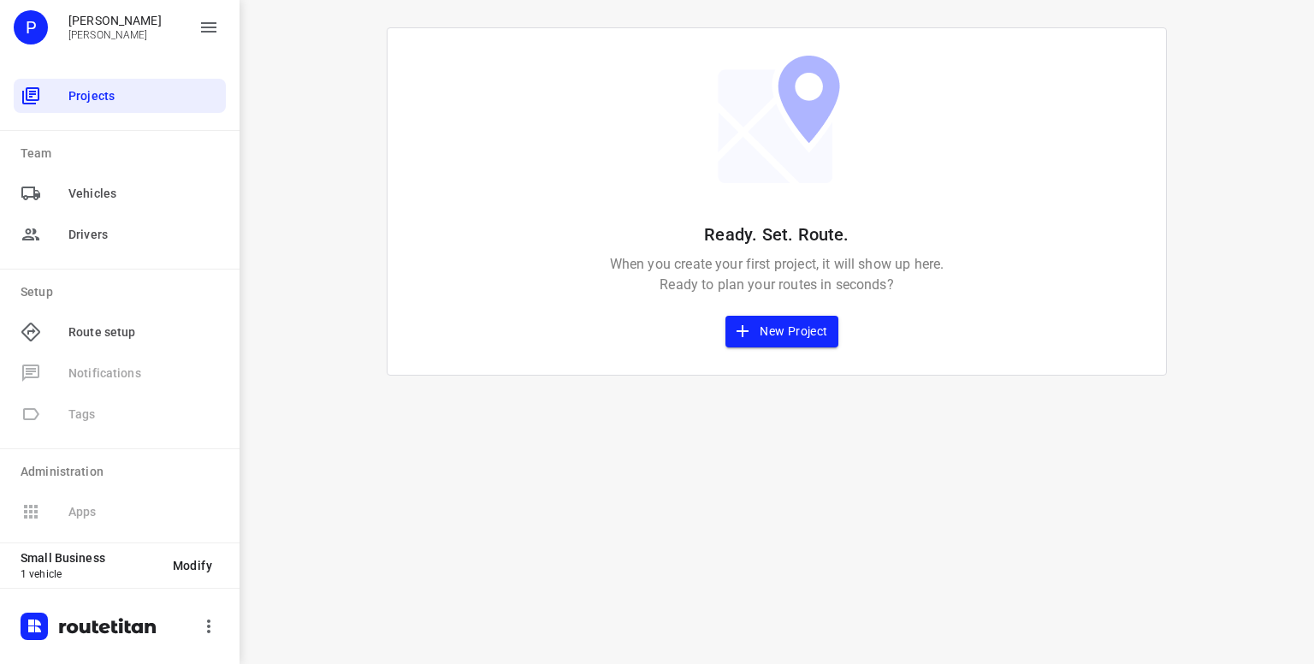
click at [784, 340] on span "New Project" at bounding box center [781, 331] width 92 height 21
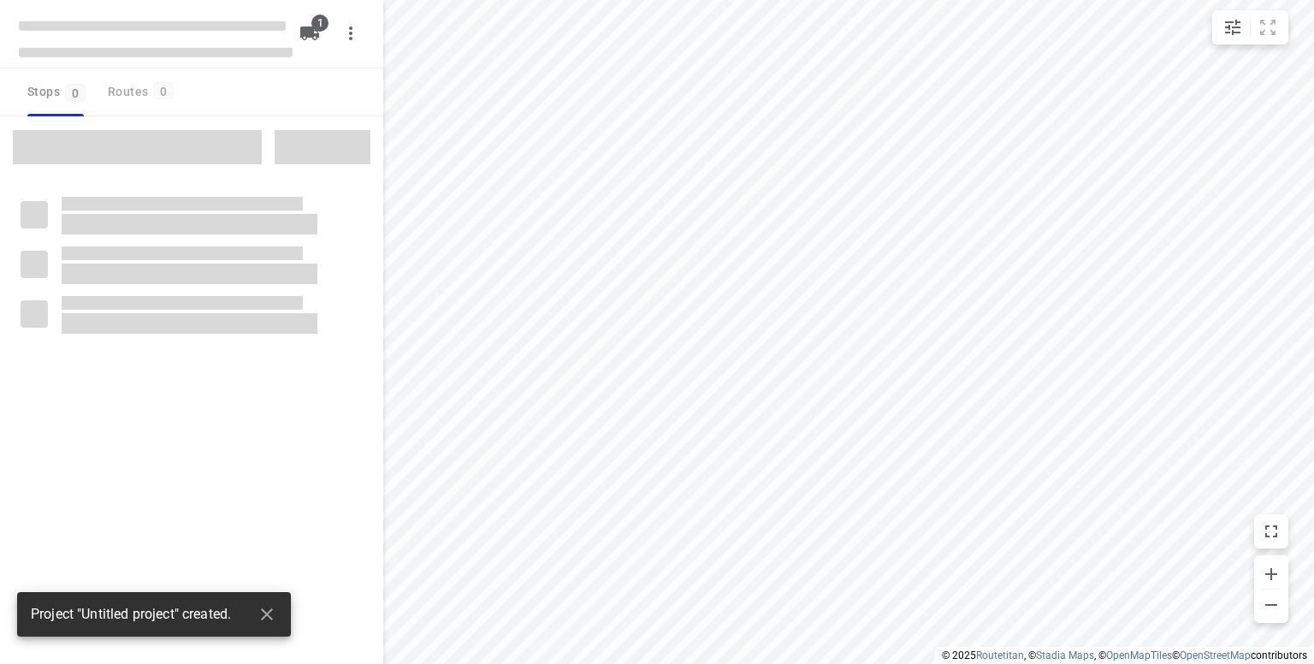
type input "distance"
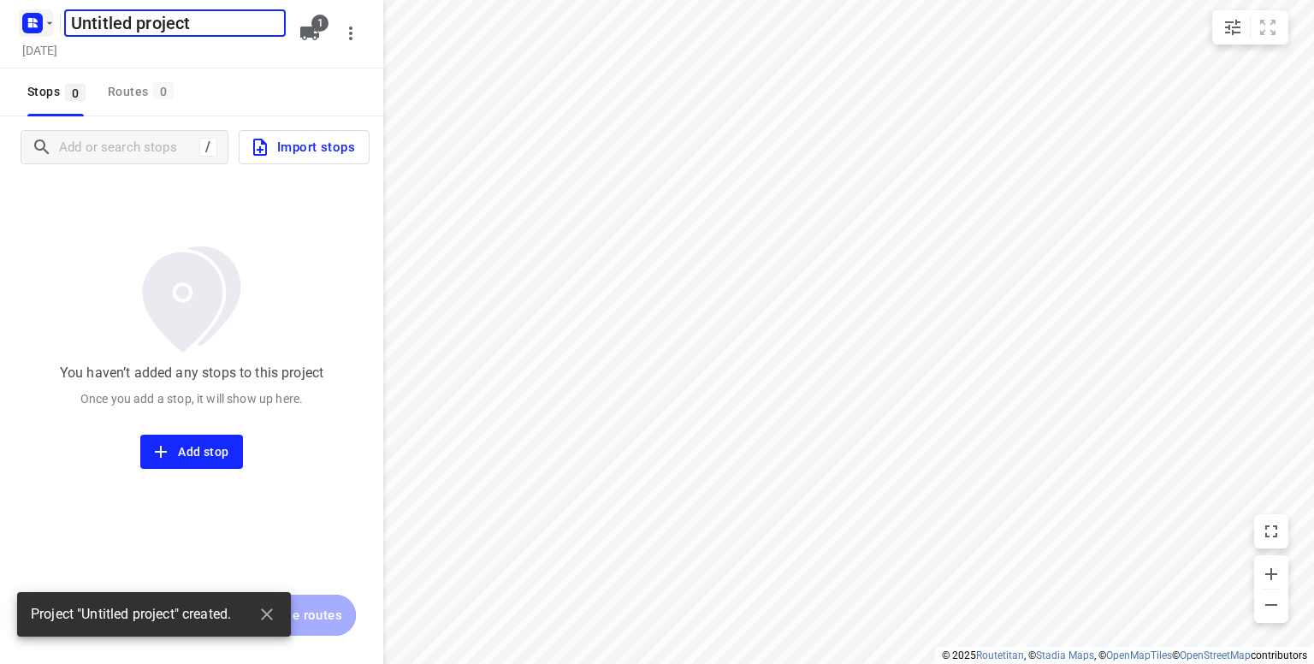
click at [28, 25] on icon "button" at bounding box center [30, 25] width 4 height 4
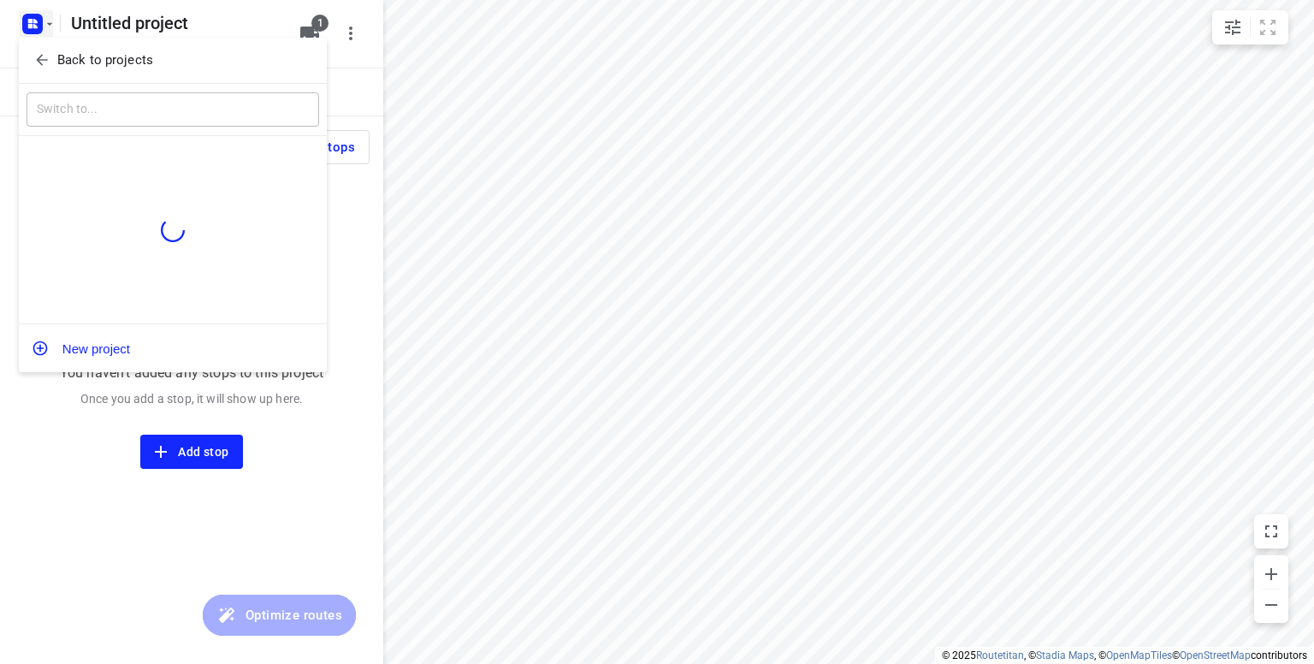
click at [110, 56] on p "Back to projects" at bounding box center [105, 60] width 96 height 20
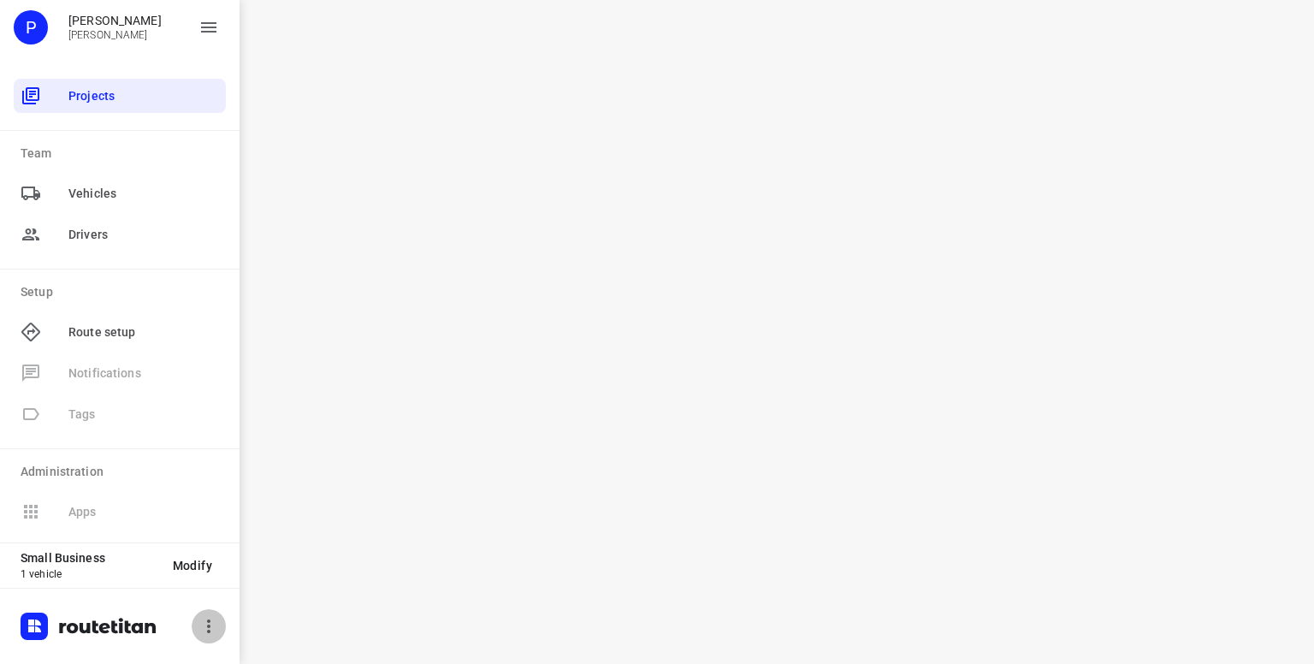
click at [206, 627] on icon "button" at bounding box center [208, 626] width 21 height 21
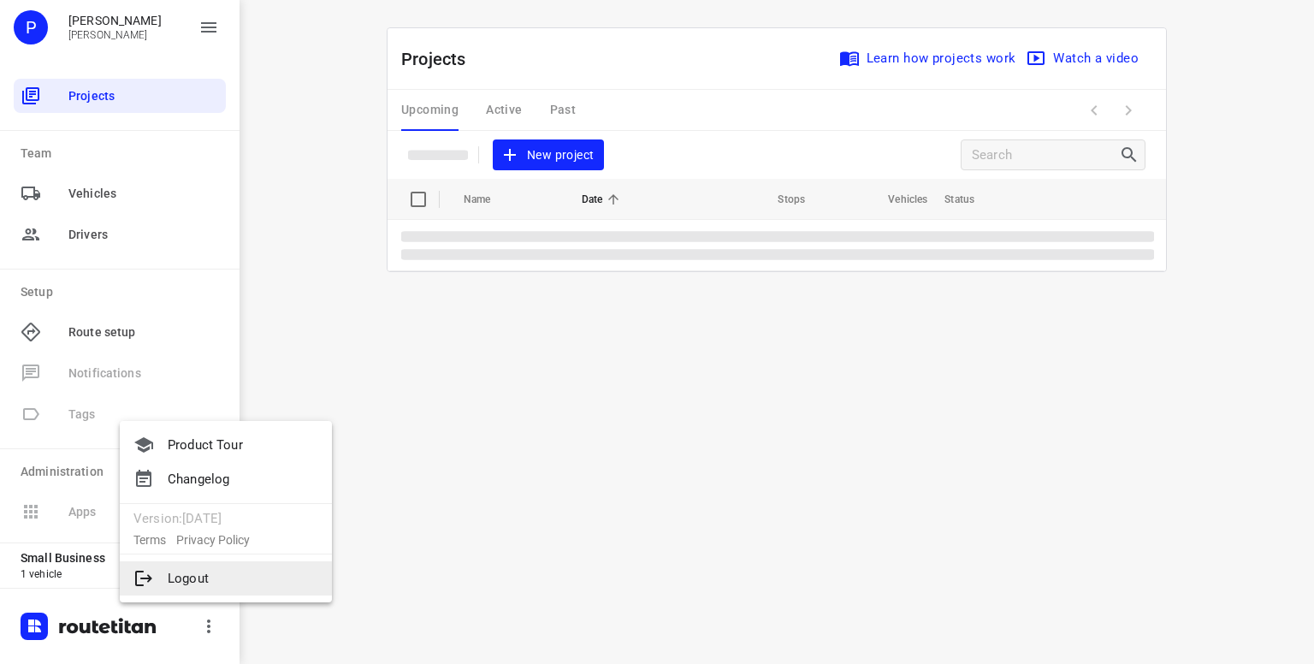
click at [188, 583] on li "Logout" at bounding box center [226, 578] width 212 height 34
